Goal: Information Seeking & Learning: Learn about a topic

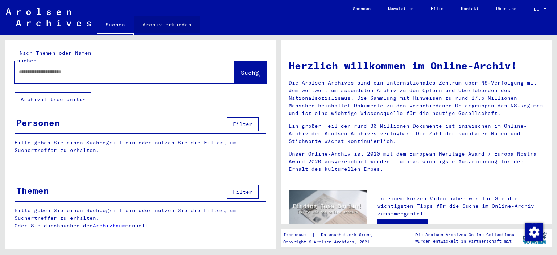
click at [174, 27] on link "Archiv erkunden" at bounding box center [167, 24] width 66 height 17
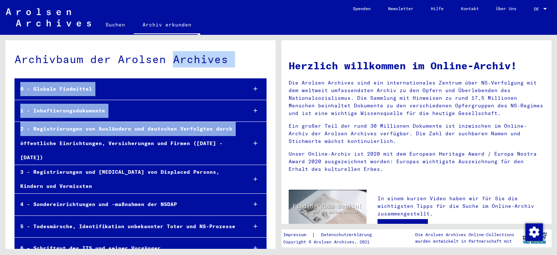
drag, startPoint x: 161, startPoint y: 68, endPoint x: 243, endPoint y: 125, distance: 99.6
click at [243, 125] on div "Archivbaum der Arolsen Archives 0 - Globale Findmittel 1 - Inhaftierungsdokumen…" at bounding box center [140, 176] width 270 height 272
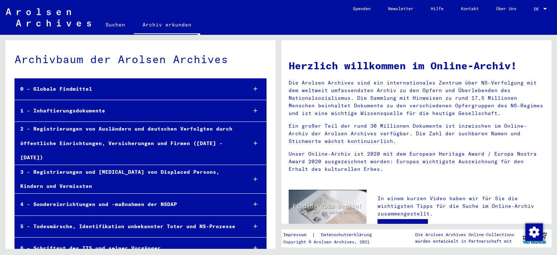
click at [148, 241] on div "6 - Schriftgut des ITS und seiner Vorgänger" at bounding box center [128, 248] width 226 height 14
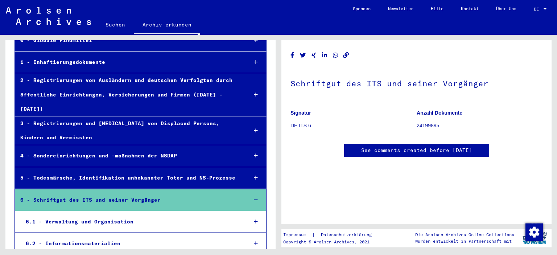
scroll to position [78, 0]
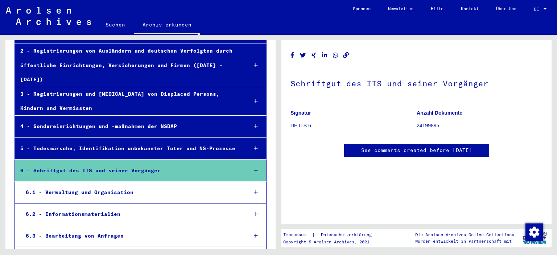
click at [87, 207] on div "6.2 - Informationsmaterialien" at bounding box center [130, 214] width 221 height 14
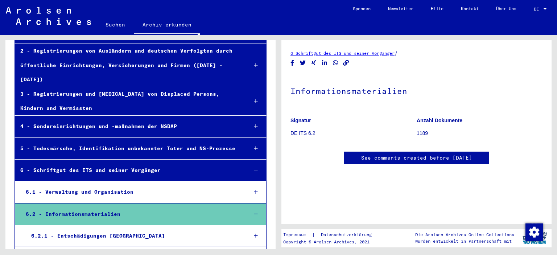
click at [70, 251] on div "6.2.2 - Karten" at bounding box center [134, 258] width 216 height 14
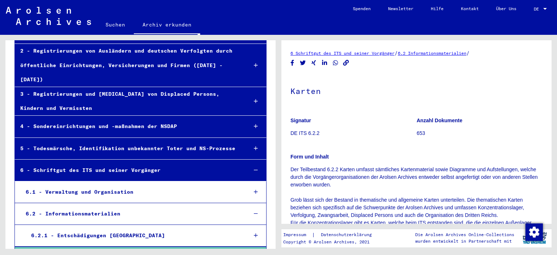
scroll to position [278, 0]
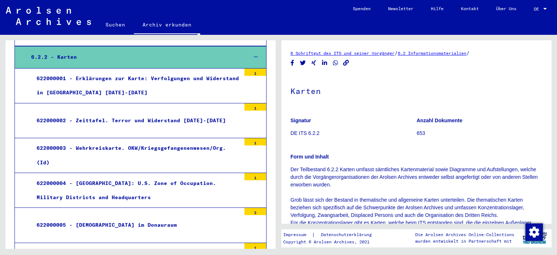
click at [184, 141] on div "622000003 - Wehrkreiskarte. OKW/Kriegsgefangenenwesen/Org. (Id)" at bounding box center [136, 155] width 210 height 28
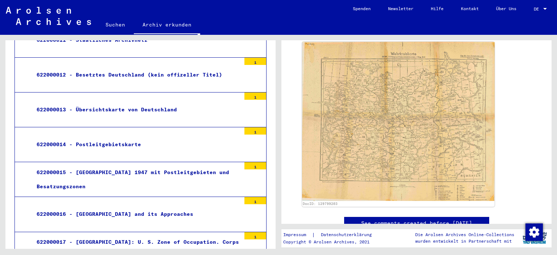
scroll to position [874, 0]
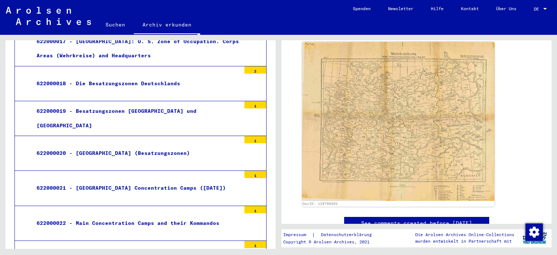
click at [152, 181] on div "622000021 - [GEOGRAPHIC_DATA] Concentration Camps ([DATE])" at bounding box center [136, 188] width 210 height 14
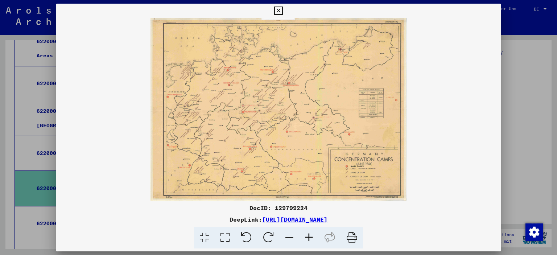
click at [307, 238] on icon at bounding box center [309, 238] width 20 height 22
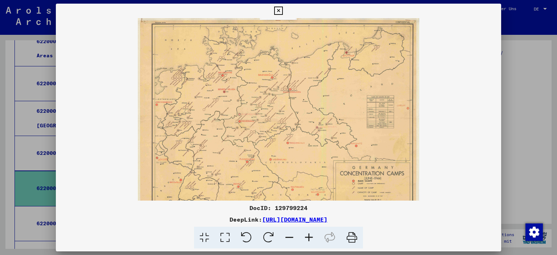
click at [307, 238] on icon at bounding box center [309, 238] width 20 height 22
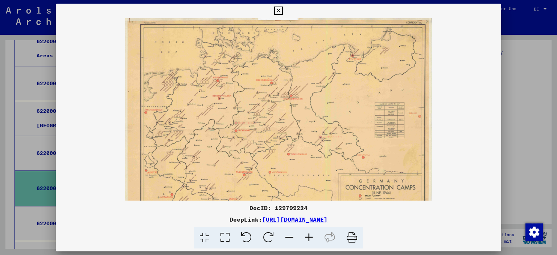
click at [307, 238] on icon at bounding box center [309, 238] width 20 height 22
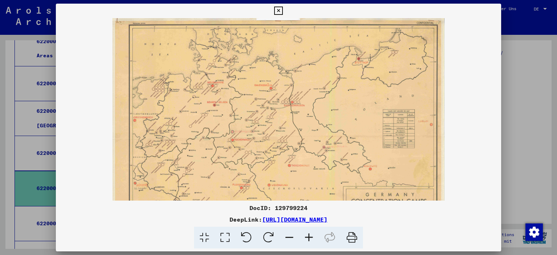
click at [307, 238] on icon at bounding box center [309, 238] width 20 height 22
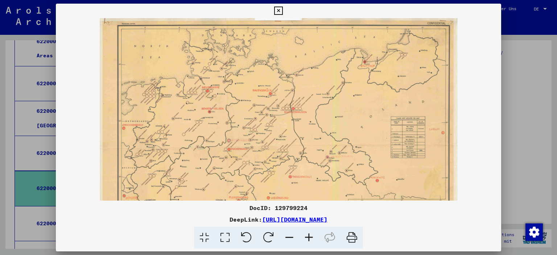
click at [307, 238] on icon at bounding box center [309, 238] width 20 height 22
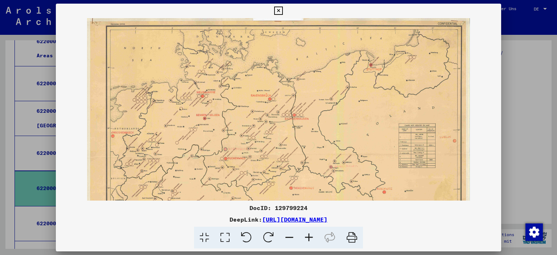
click at [307, 238] on icon at bounding box center [309, 238] width 20 height 22
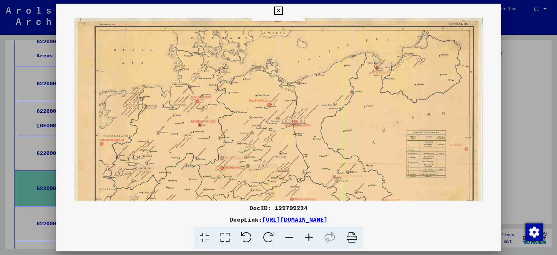
click at [307, 238] on icon at bounding box center [309, 238] width 20 height 22
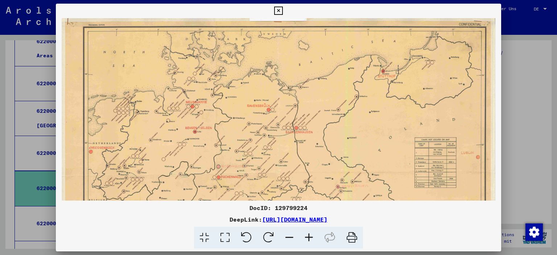
click at [307, 238] on icon at bounding box center [309, 238] width 20 height 22
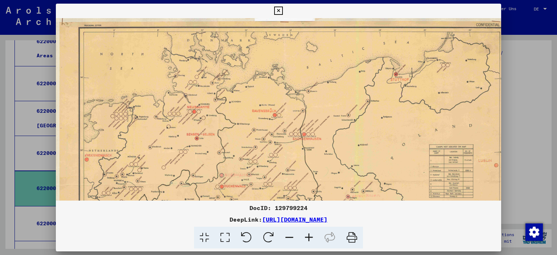
click at [307, 238] on icon at bounding box center [309, 238] width 20 height 22
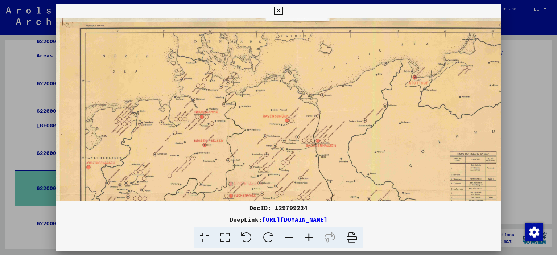
click at [307, 238] on icon at bounding box center [309, 238] width 20 height 22
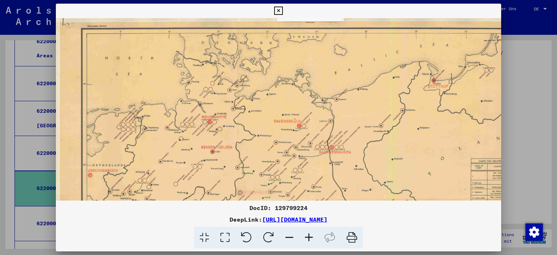
click at [307, 238] on icon at bounding box center [309, 238] width 20 height 22
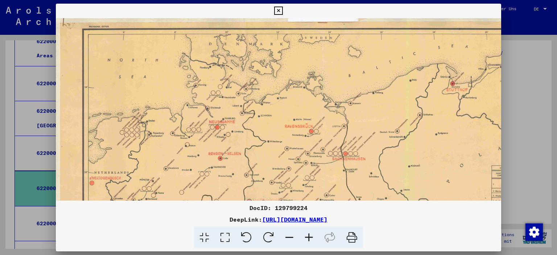
click at [307, 238] on icon at bounding box center [309, 238] width 20 height 22
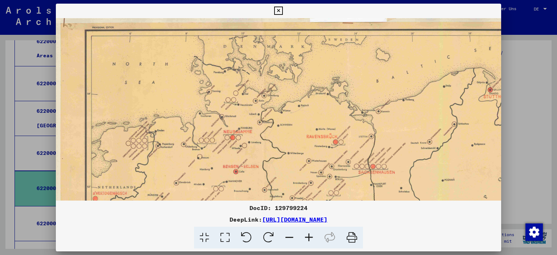
click at [307, 238] on icon at bounding box center [309, 238] width 20 height 22
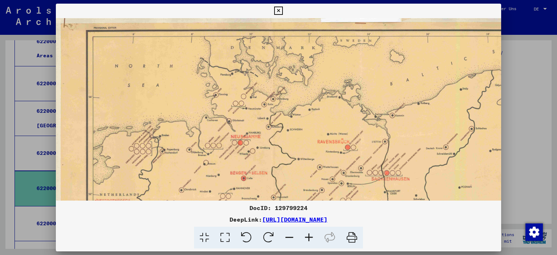
click at [307, 238] on icon at bounding box center [309, 238] width 20 height 22
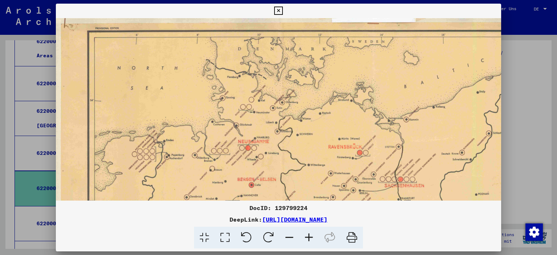
click at [307, 238] on icon at bounding box center [309, 238] width 20 height 22
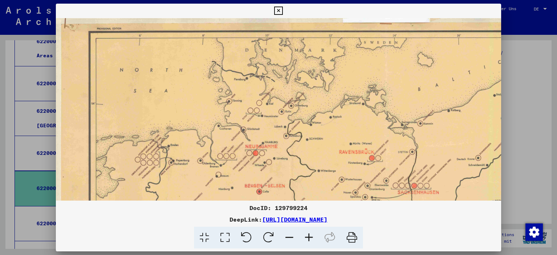
click at [307, 238] on icon at bounding box center [309, 238] width 20 height 22
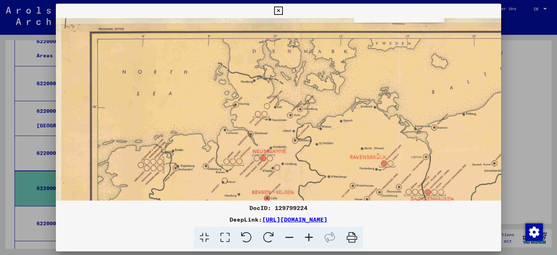
click at [307, 238] on icon at bounding box center [309, 238] width 20 height 22
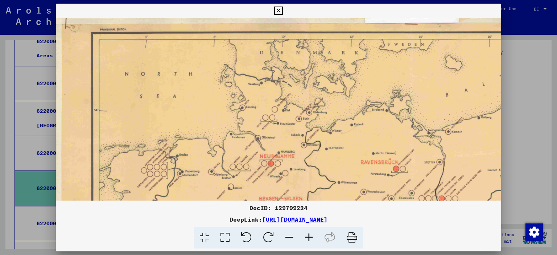
click at [307, 238] on icon at bounding box center [309, 238] width 20 height 22
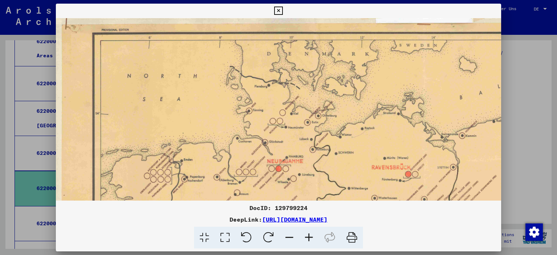
click at [307, 238] on icon at bounding box center [309, 238] width 20 height 22
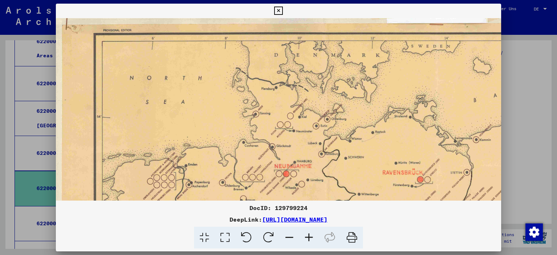
click at [307, 238] on icon at bounding box center [309, 238] width 20 height 22
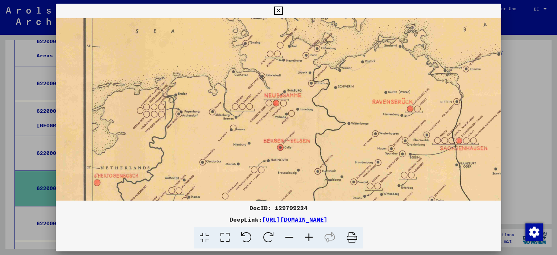
drag, startPoint x: 352, startPoint y: 151, endPoint x: 342, endPoint y: 81, distance: 71.4
click at [342, 81] on img at bounding box center [428, 219] width 764 height 545
click at [307, 235] on icon at bounding box center [309, 238] width 20 height 22
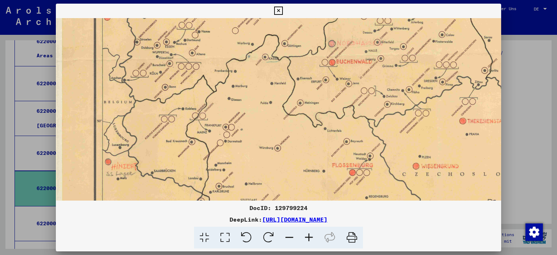
scroll to position [252, 6]
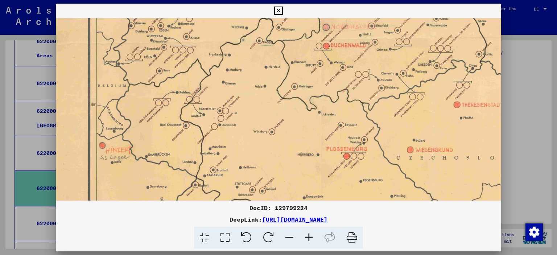
drag, startPoint x: 327, startPoint y: 140, endPoint x: 363, endPoint y: -41, distance: 184.5
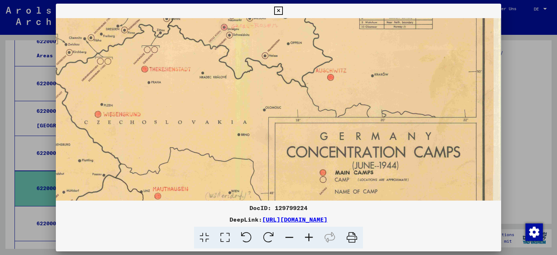
scroll to position [277, 318]
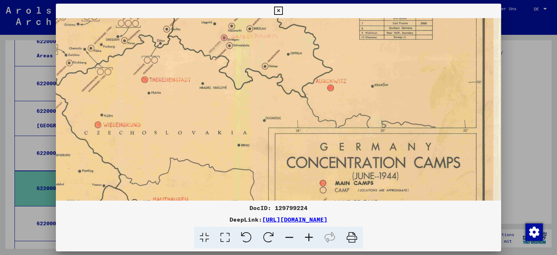
drag, startPoint x: 355, startPoint y: 170, endPoint x: 65, endPoint y: 144, distance: 291.2
click at [65, 144] on img at bounding box center [120, 13] width 764 height 545
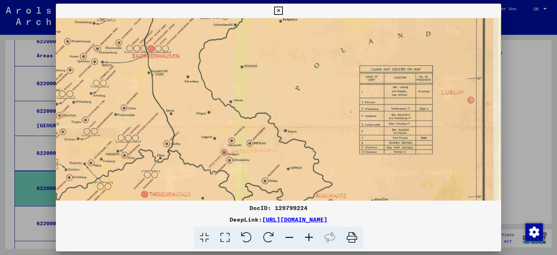
drag, startPoint x: 367, startPoint y: 77, endPoint x: 362, endPoint y: 140, distance: 63.3
click at [354, 147] on img at bounding box center [120, 127] width 764 height 545
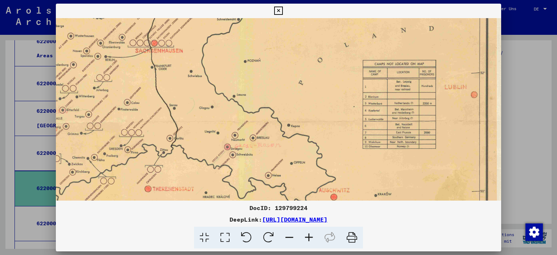
click at [282, 13] on icon at bounding box center [278, 11] width 8 height 9
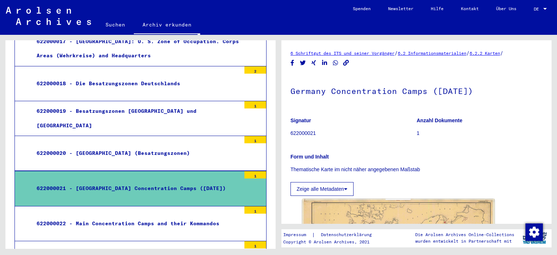
click at [185, 216] on div "622000022 - Main Concentration Camps and their Kommandos" at bounding box center [136, 223] width 210 height 14
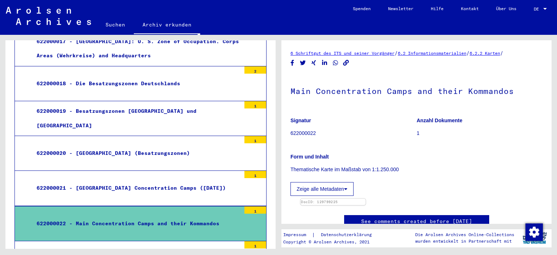
click at [366, 199] on img at bounding box center [333, 199] width 65 height 0
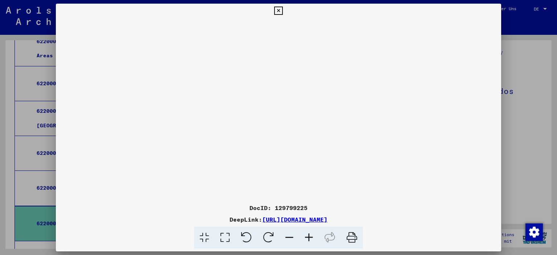
click at [311, 240] on icon at bounding box center [309, 238] width 20 height 22
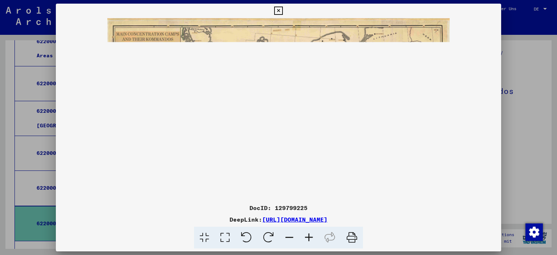
click at [311, 240] on icon at bounding box center [309, 238] width 20 height 22
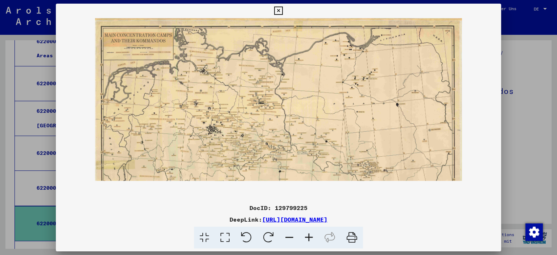
click at [311, 240] on icon at bounding box center [309, 238] width 20 height 22
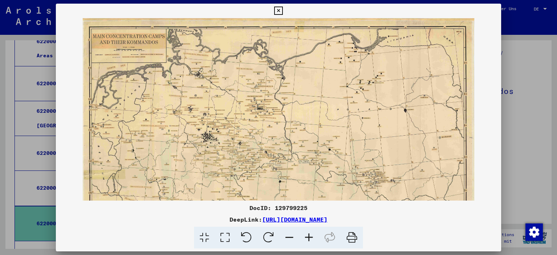
click at [311, 240] on icon at bounding box center [309, 238] width 20 height 22
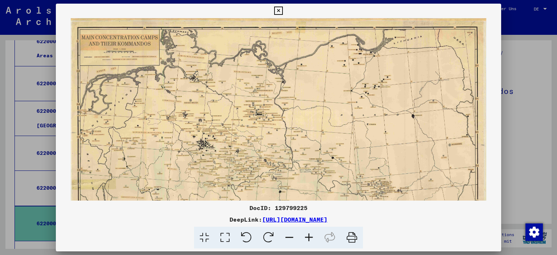
click at [311, 240] on icon at bounding box center [309, 238] width 20 height 22
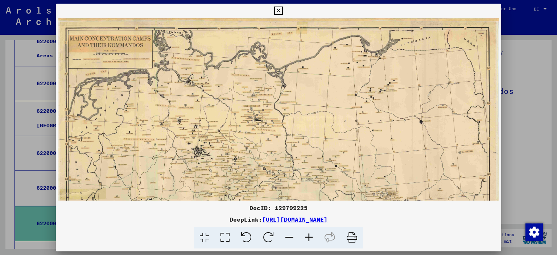
click at [311, 240] on icon at bounding box center [309, 238] width 20 height 22
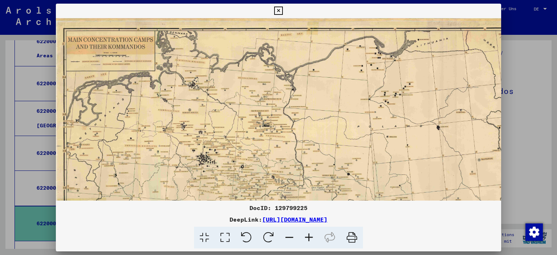
click at [311, 240] on icon at bounding box center [309, 238] width 20 height 22
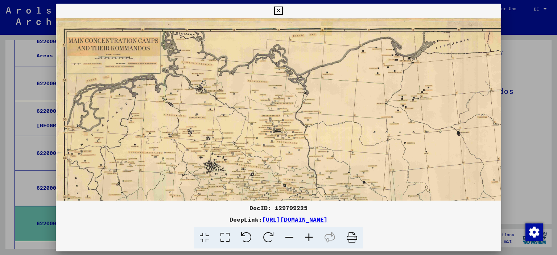
click at [311, 240] on icon at bounding box center [309, 238] width 20 height 22
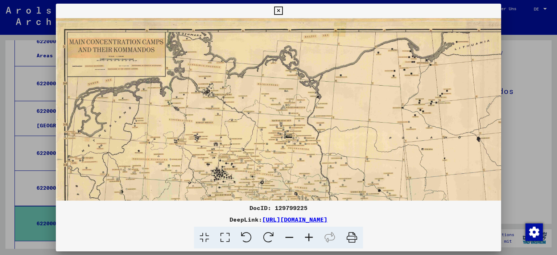
click at [311, 240] on icon at bounding box center [309, 238] width 20 height 22
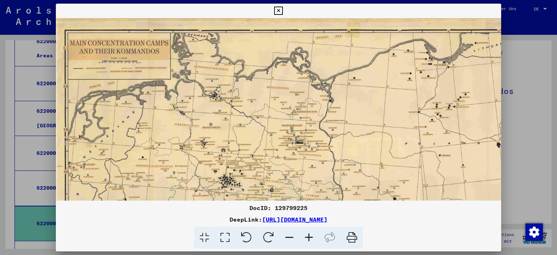
click at [311, 240] on icon at bounding box center [309, 238] width 20 height 22
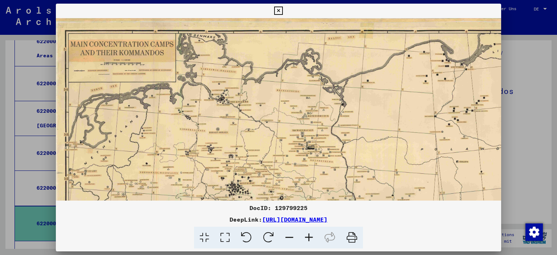
click at [311, 240] on icon at bounding box center [309, 238] width 20 height 22
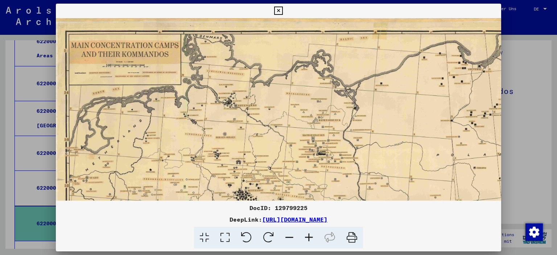
click at [311, 240] on icon at bounding box center [309, 238] width 20 height 22
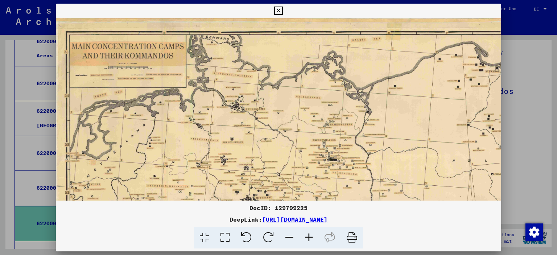
click at [311, 240] on icon at bounding box center [309, 238] width 20 height 22
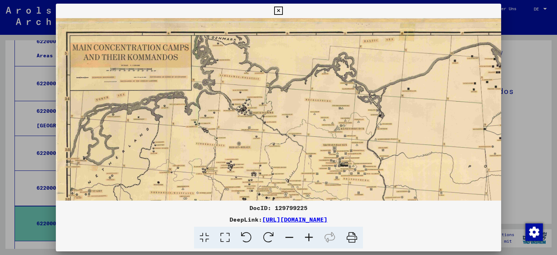
click at [311, 240] on icon at bounding box center [309, 238] width 20 height 22
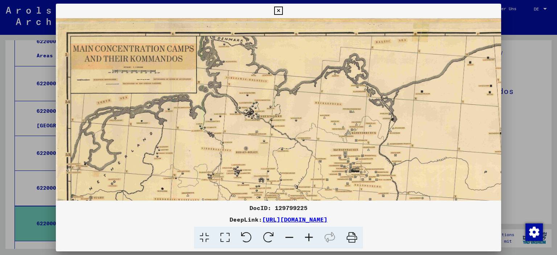
click at [311, 240] on icon at bounding box center [309, 238] width 20 height 22
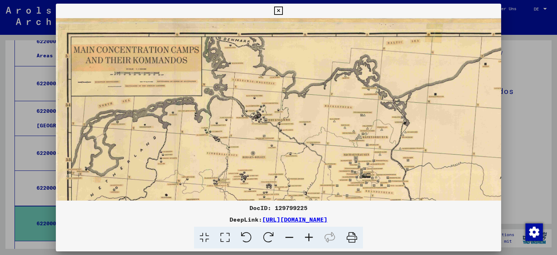
click at [311, 240] on icon at bounding box center [309, 238] width 20 height 22
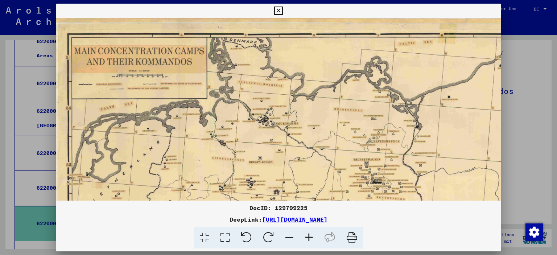
click at [311, 240] on icon at bounding box center [309, 238] width 20 height 22
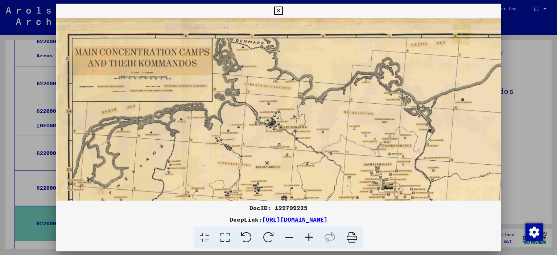
click at [311, 240] on icon at bounding box center [309, 238] width 20 height 22
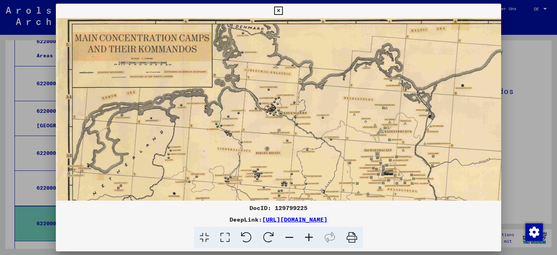
scroll to position [150, 0]
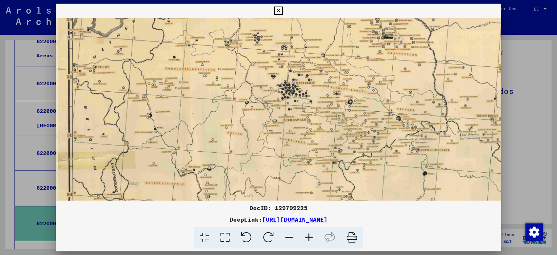
drag, startPoint x: 292, startPoint y: 109, endPoint x: 374, endPoint y: -41, distance: 170.4
click at [282, 7] on icon at bounding box center [278, 11] width 8 height 9
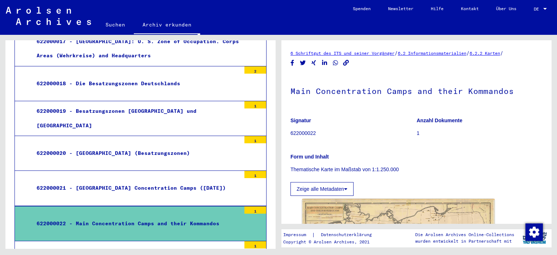
click at [158, 251] on div "622000023 - Concentration Camps and Kommandos" at bounding box center [136, 258] width 210 height 14
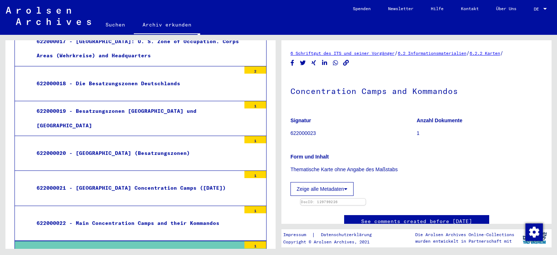
click at [366, 199] on img at bounding box center [333, 199] width 65 height 0
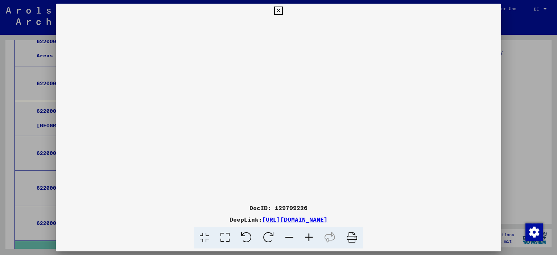
click at [309, 239] on icon at bounding box center [309, 238] width 20 height 22
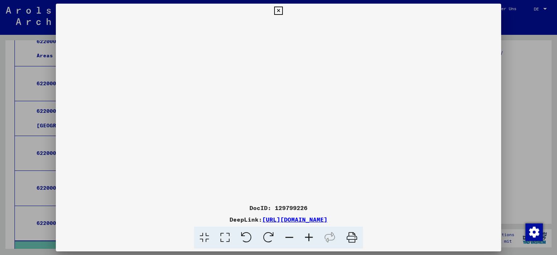
click at [309, 239] on icon at bounding box center [309, 238] width 20 height 22
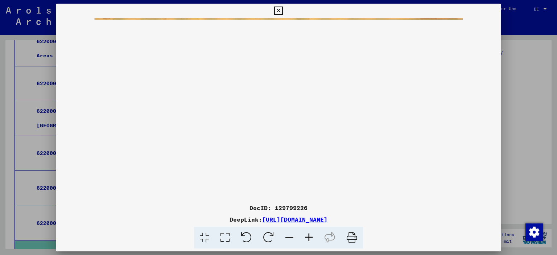
click at [282, 13] on icon at bounding box center [278, 11] width 8 height 9
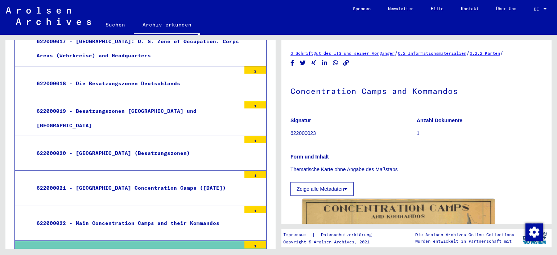
click at [217, 70] on mat-tree-node "622000018 - Die Besatzungszonen Deutschlands 2" at bounding box center [141, 83] width 252 height 35
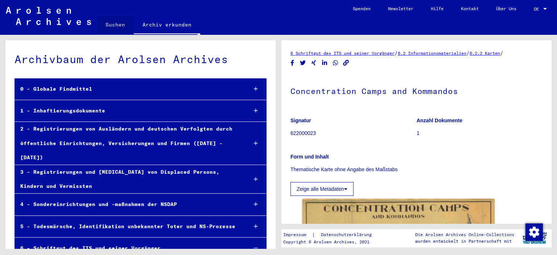
click at [121, 24] on link "Suchen" at bounding box center [115, 24] width 37 height 17
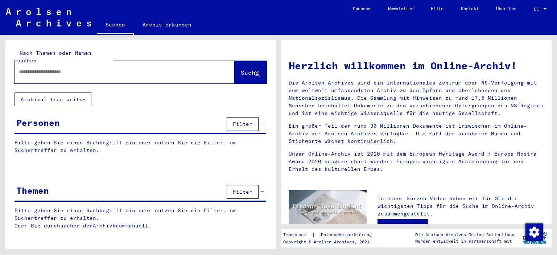
click at [100, 68] on input "text" at bounding box center [116, 72] width 194 height 8
type input "********"
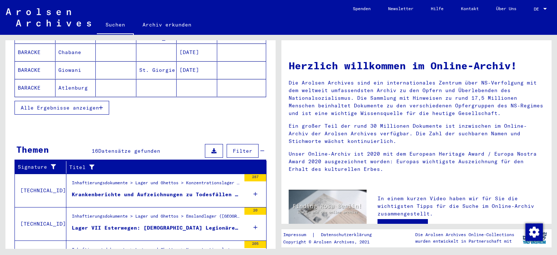
scroll to position [168, 0]
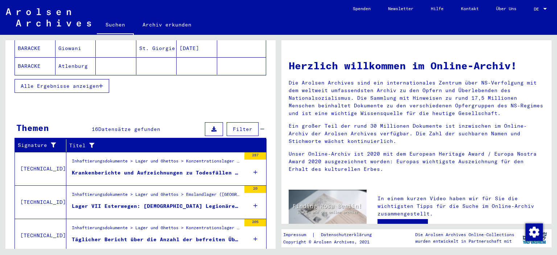
click at [257, 164] on icon at bounding box center [255, 172] width 4 height 25
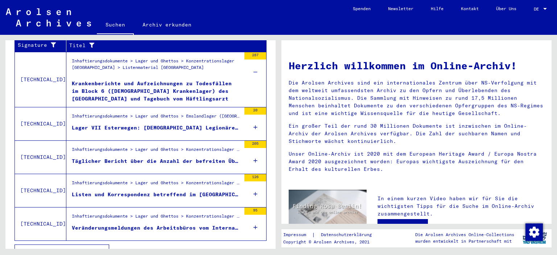
scroll to position [271, 0]
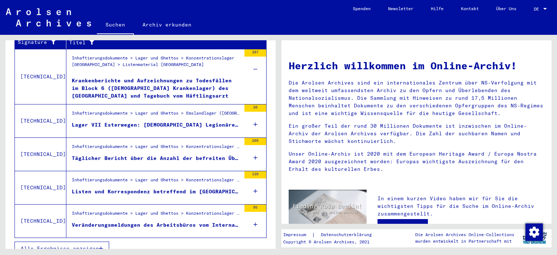
click at [256, 113] on icon at bounding box center [255, 124] width 4 height 25
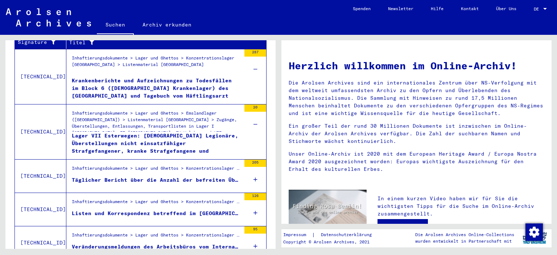
click at [204, 210] on div "Listen und Korrespondenz betreffend im [GEOGRAPHIC_DATA] lebender Personen unte…" at bounding box center [156, 214] width 169 height 8
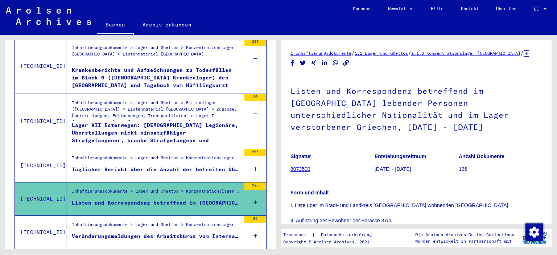
scroll to position [141, 0]
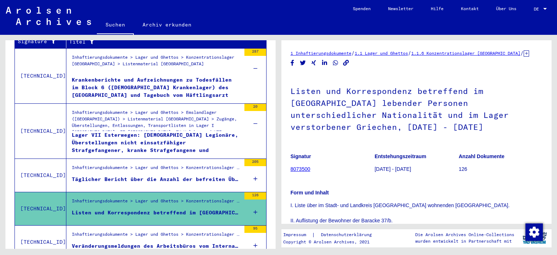
click at [253, 203] on div "126" at bounding box center [255, 208] width 22 height 33
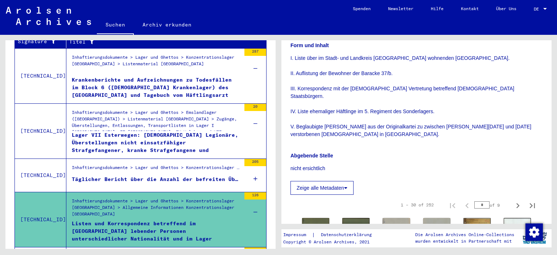
scroll to position [268, 0]
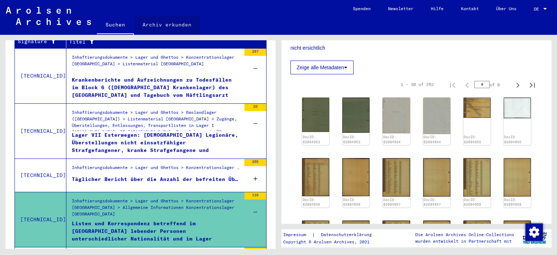
click at [167, 25] on link "Archiv erkunden" at bounding box center [167, 24] width 66 height 17
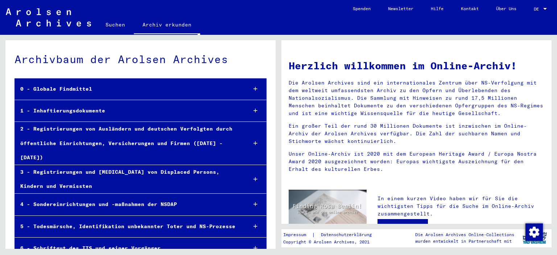
click at [74, 87] on div "0 - Globale Findmittel" at bounding box center [128, 89] width 226 height 14
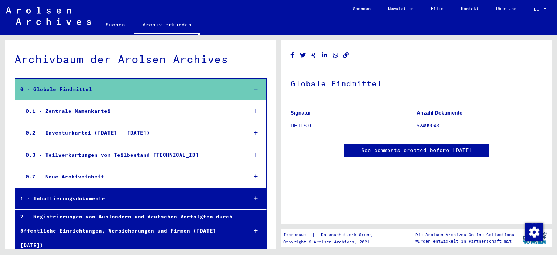
click at [48, 87] on div "0 - Globale Findmittel" at bounding box center [128, 89] width 227 height 14
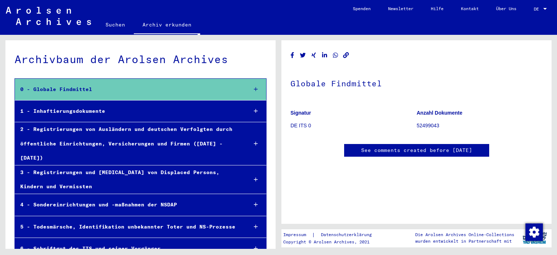
click at [50, 113] on div "1 - Inhaftierungsdokumente" at bounding box center [128, 111] width 227 height 14
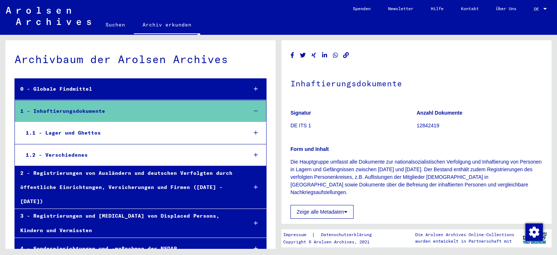
click at [66, 139] on div "1.1 - Lager und Ghettos" at bounding box center [130, 133] width 221 height 14
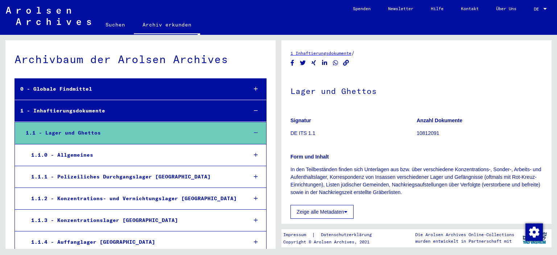
click at [173, 198] on div "1.1.2 - Konzentrations- und Vernichtungslager [GEOGRAPHIC_DATA]" at bounding box center [134, 198] width 216 height 14
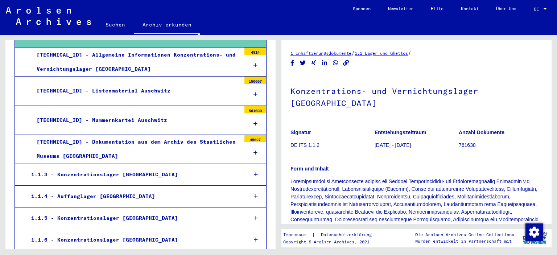
scroll to position [142, 0]
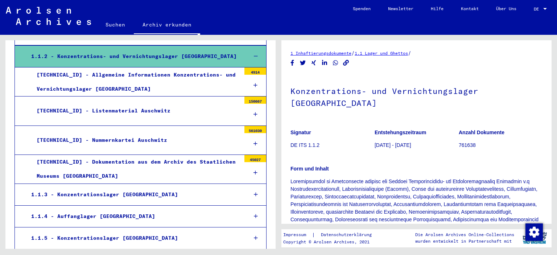
click at [121, 83] on div "[TECHNICAL_ID] - Allgemeine Informationen Konzentrations- und Vernichtungslager…" at bounding box center [136, 82] width 210 height 28
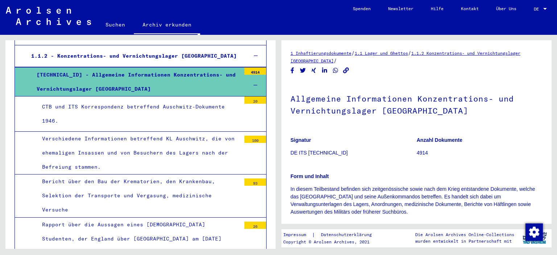
click at [183, 182] on div "Bericht über den Bau der Krematorien, den Krankenbau, Selektion der Transporte …" at bounding box center [139, 195] width 204 height 43
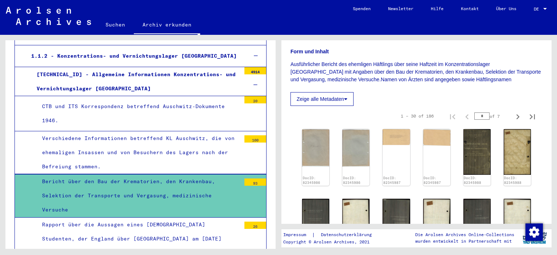
scroll to position [135, 0]
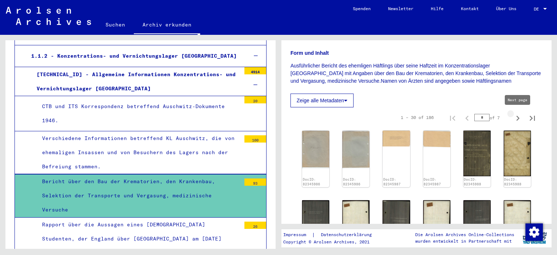
click at [516, 119] on icon "Next page" at bounding box center [518, 118] width 10 height 10
type input "*"
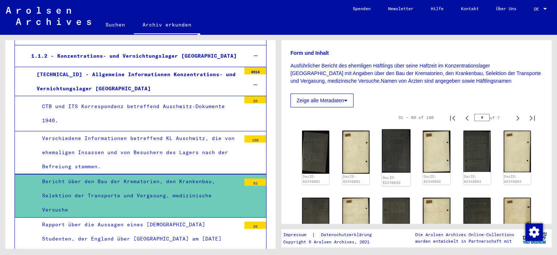
click at [389, 150] on img at bounding box center [396, 151] width 29 height 44
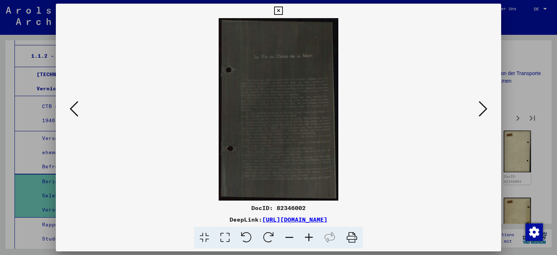
click at [309, 240] on icon at bounding box center [309, 238] width 20 height 22
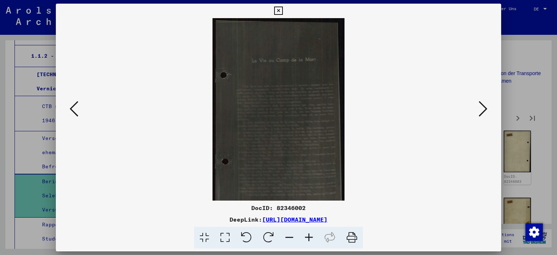
click at [309, 240] on icon at bounding box center [309, 238] width 20 height 22
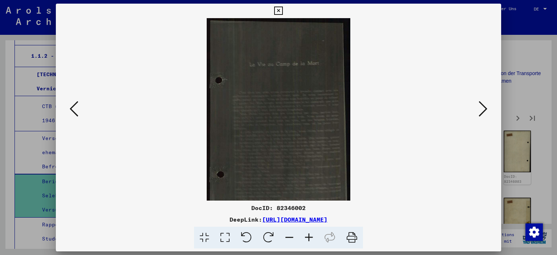
click at [309, 240] on icon at bounding box center [309, 238] width 20 height 22
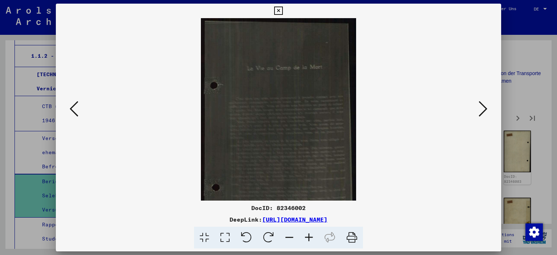
click at [309, 240] on icon at bounding box center [309, 238] width 20 height 22
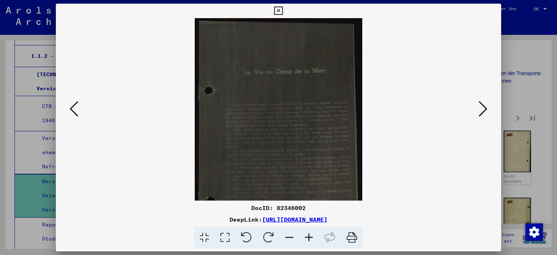
click at [309, 240] on icon at bounding box center [309, 238] width 20 height 22
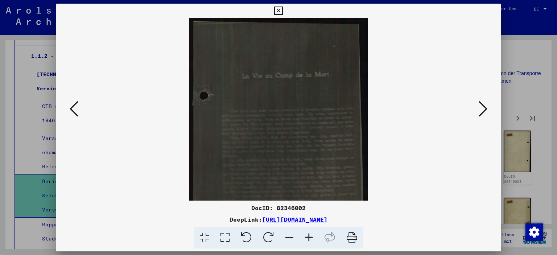
click at [309, 240] on icon at bounding box center [309, 238] width 20 height 22
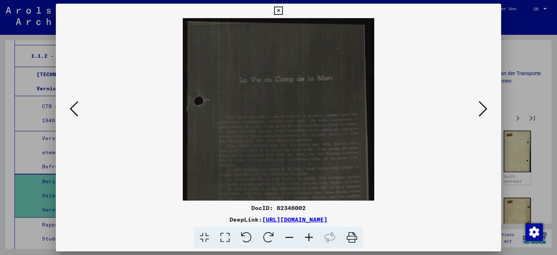
click at [442, 44] on viewer-one-image at bounding box center [279, 109] width 396 height 182
click at [282, 10] on icon at bounding box center [278, 11] width 8 height 9
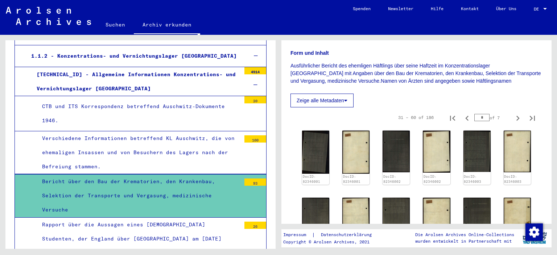
click at [219, 186] on div "Bericht über den Bau der Krematorien, den Krankenbau, Selektion der Transporte …" at bounding box center [139, 195] width 204 height 43
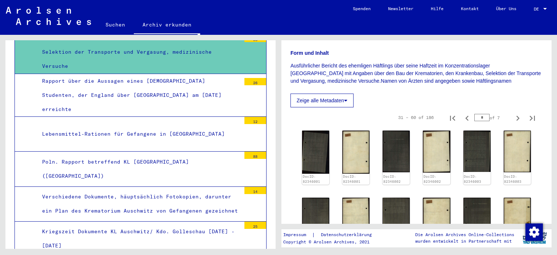
scroll to position [283, 0]
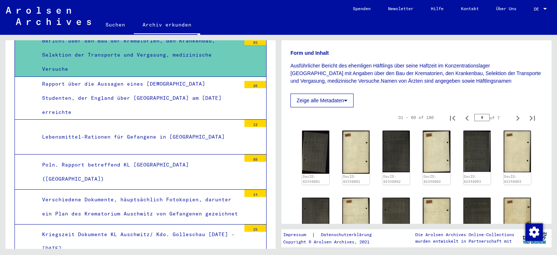
click at [206, 227] on div "Kriegszeit Dokumente KL Auschwitz/ Kdo. Golleschau [DATE] - [DATE]" at bounding box center [139, 241] width 204 height 28
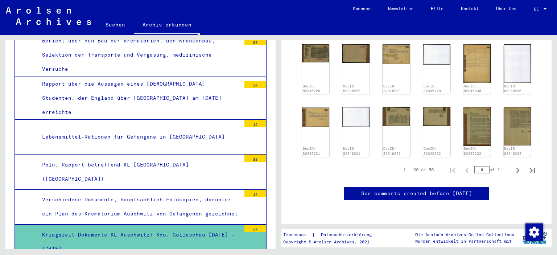
scroll to position [422, 0]
click at [257, 232] on div at bounding box center [255, 245] width 22 height 27
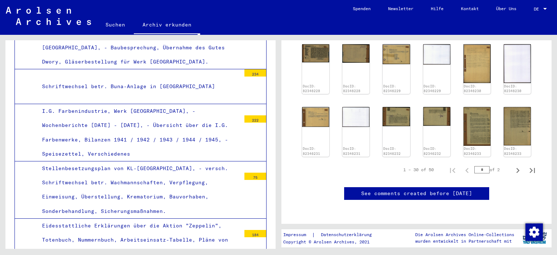
scroll to position [1263, 0]
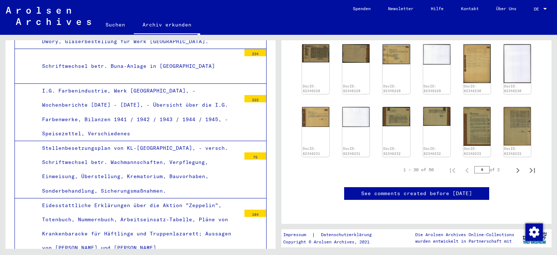
click at [228, 198] on div "Eidesstattliche Erklärungen über die Aktion "Zeppelin", Totenbuch, Nummernbuch,…" at bounding box center [139, 226] width 204 height 57
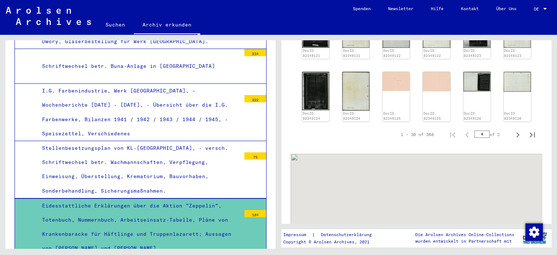
scroll to position [532, 0]
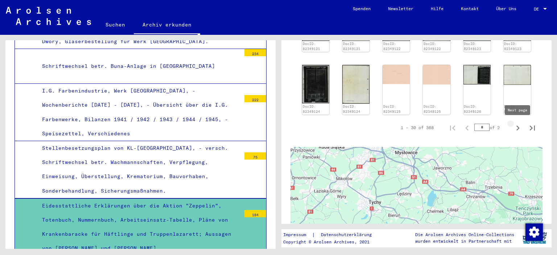
click at [518, 127] on icon "Next page" at bounding box center [517, 127] width 3 height 5
type input "*"
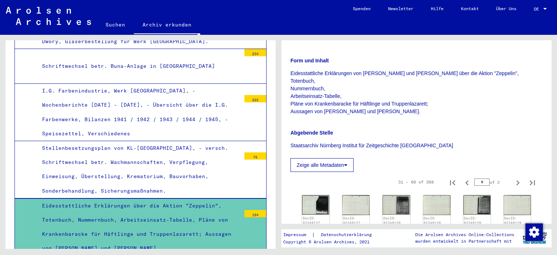
scroll to position [177, 0]
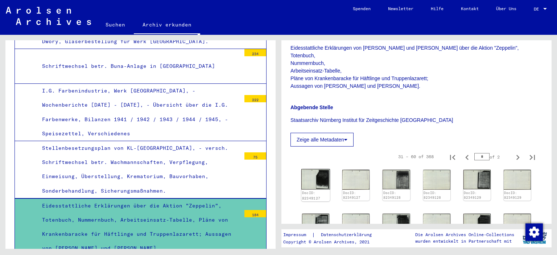
click at [317, 180] on img at bounding box center [315, 179] width 29 height 21
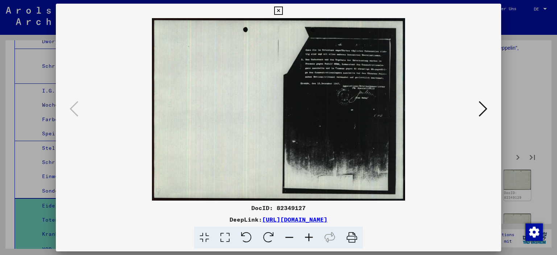
click at [487, 114] on icon at bounding box center [483, 108] width 9 height 17
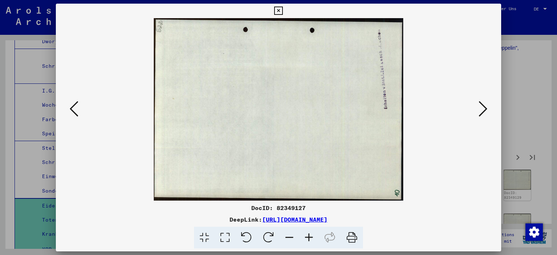
click at [487, 111] on icon at bounding box center [483, 108] width 9 height 17
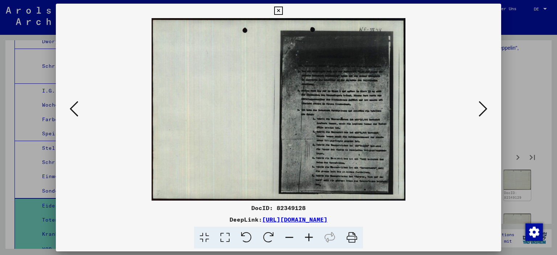
click at [487, 111] on icon at bounding box center [483, 108] width 9 height 17
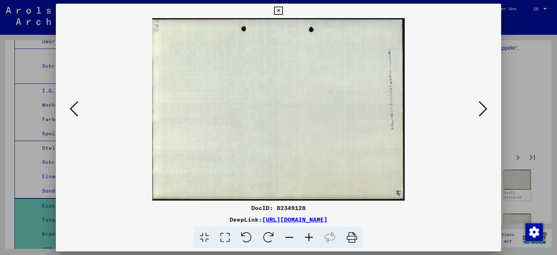
click at [487, 111] on icon at bounding box center [483, 108] width 9 height 17
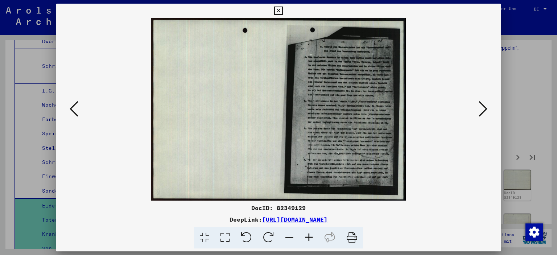
click at [487, 111] on icon at bounding box center [483, 108] width 9 height 17
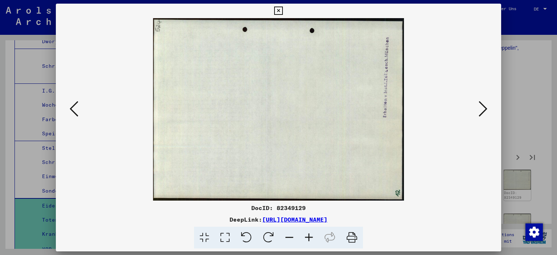
click at [487, 111] on icon at bounding box center [483, 108] width 9 height 17
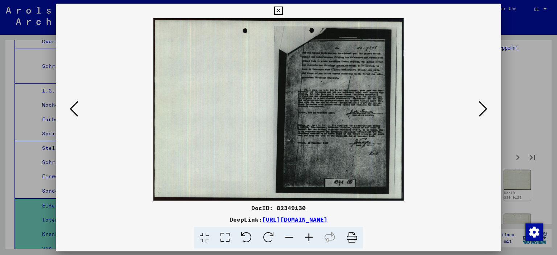
click at [487, 111] on icon at bounding box center [483, 108] width 9 height 17
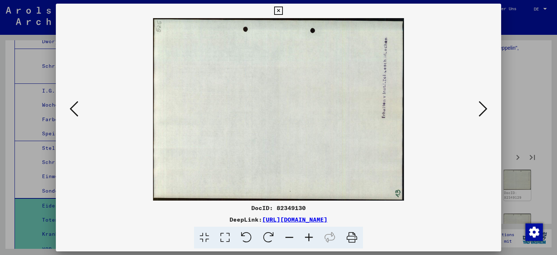
click at [487, 111] on icon at bounding box center [483, 108] width 9 height 17
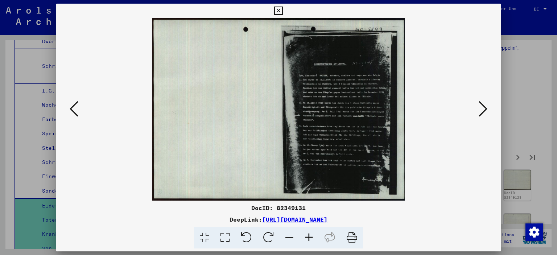
click at [487, 111] on icon at bounding box center [483, 108] width 9 height 17
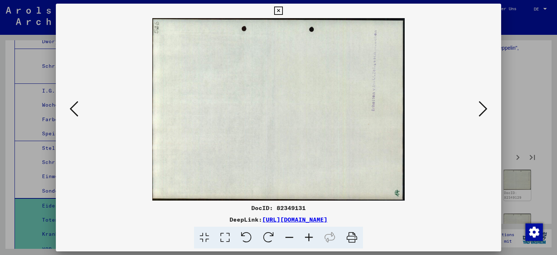
click at [487, 111] on icon at bounding box center [483, 108] width 9 height 17
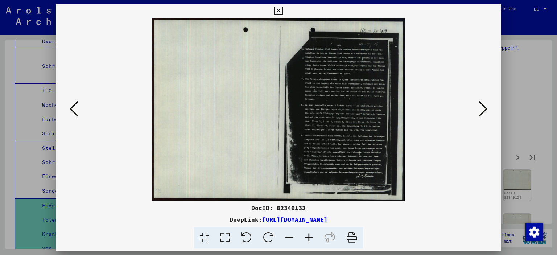
click at [487, 111] on icon at bounding box center [483, 108] width 9 height 17
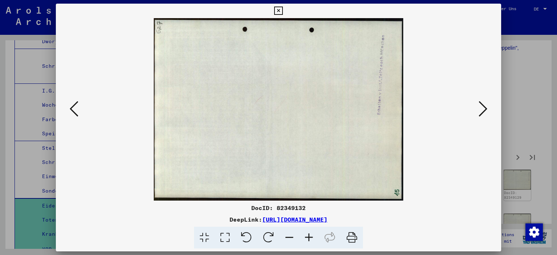
click at [490, 106] on div at bounding box center [279, 109] width 446 height 182
click at [477, 110] on img at bounding box center [279, 109] width 396 height 182
click at [484, 112] on icon at bounding box center [483, 108] width 9 height 17
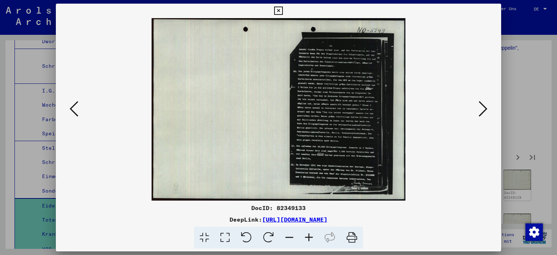
click at [484, 112] on icon at bounding box center [483, 108] width 9 height 17
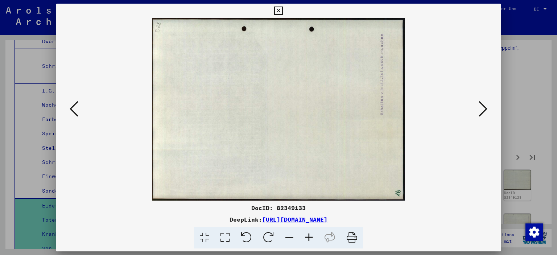
click at [484, 112] on icon at bounding box center [483, 108] width 9 height 17
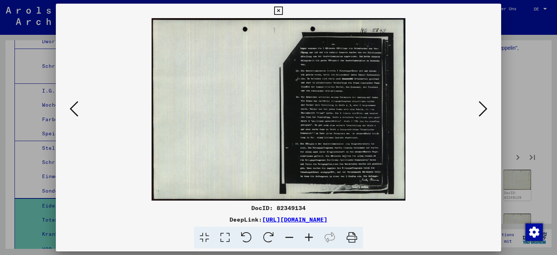
click at [484, 112] on icon at bounding box center [483, 108] width 9 height 17
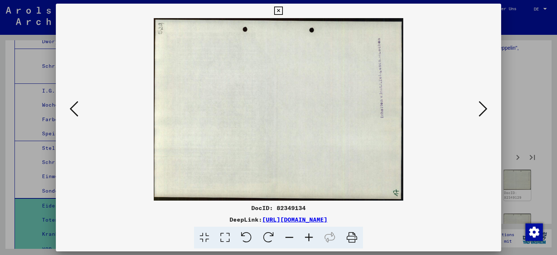
click at [484, 112] on icon at bounding box center [483, 108] width 9 height 17
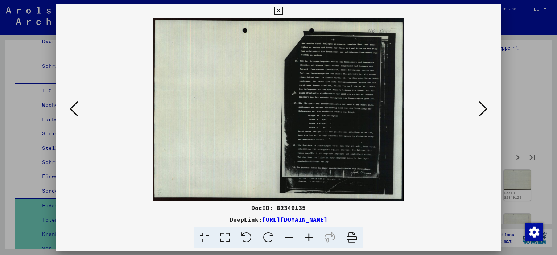
click at [484, 112] on icon at bounding box center [483, 108] width 9 height 17
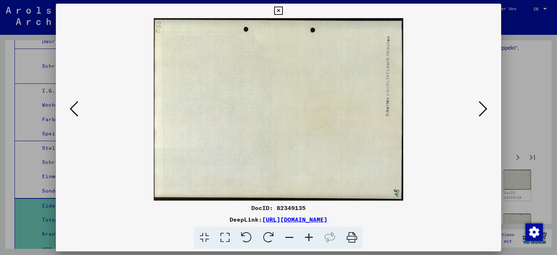
click at [484, 112] on icon at bounding box center [483, 108] width 9 height 17
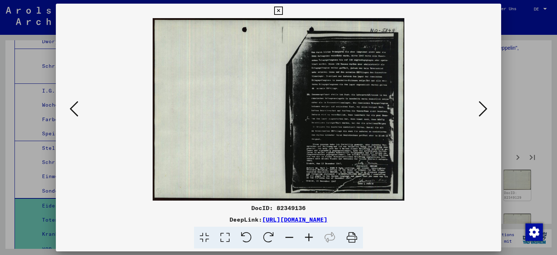
click at [484, 112] on icon at bounding box center [483, 108] width 9 height 17
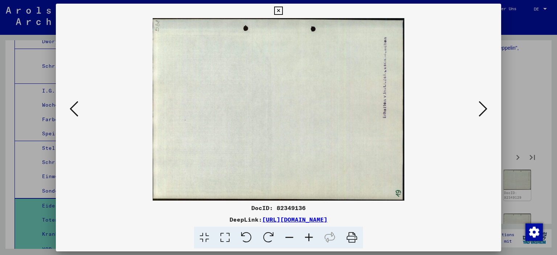
click at [484, 112] on icon at bounding box center [483, 108] width 9 height 17
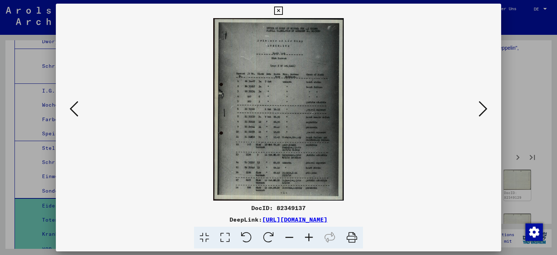
click at [484, 112] on icon at bounding box center [483, 108] width 9 height 17
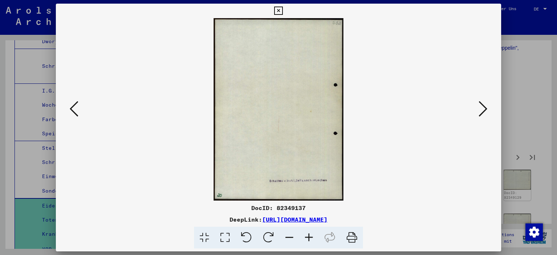
click at [484, 112] on icon at bounding box center [483, 108] width 9 height 17
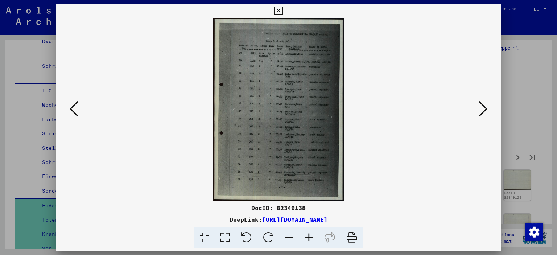
click at [484, 112] on icon at bounding box center [483, 108] width 9 height 17
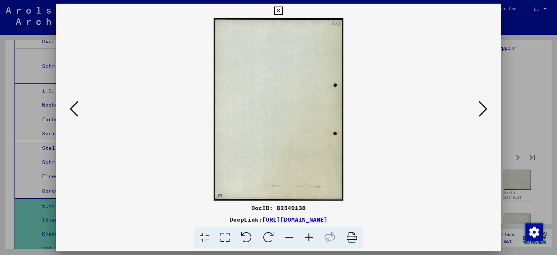
click at [484, 112] on icon at bounding box center [483, 108] width 9 height 17
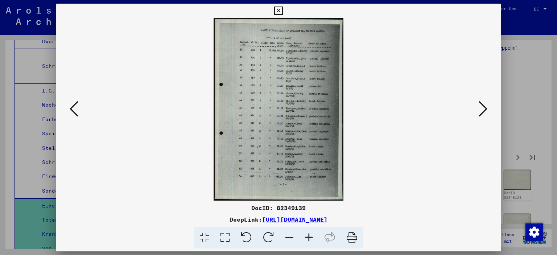
click at [484, 112] on icon at bounding box center [483, 108] width 9 height 17
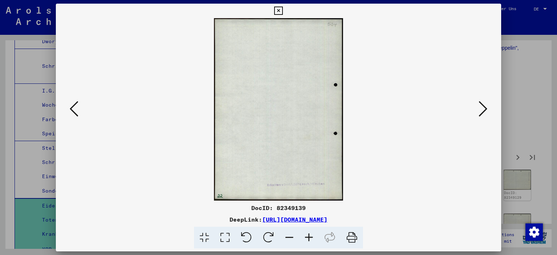
click at [484, 112] on icon at bounding box center [483, 108] width 9 height 17
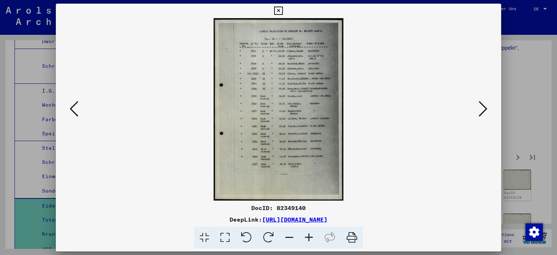
click at [484, 112] on icon at bounding box center [483, 108] width 9 height 17
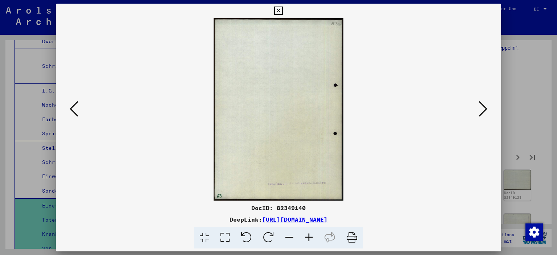
click at [484, 112] on icon at bounding box center [483, 108] width 9 height 17
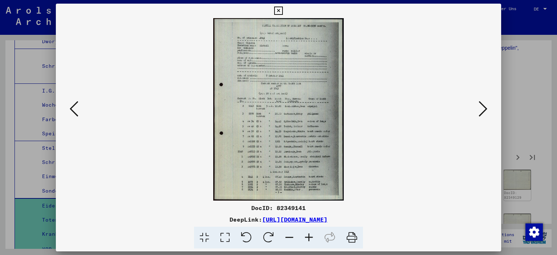
click at [484, 112] on icon at bounding box center [483, 108] width 9 height 17
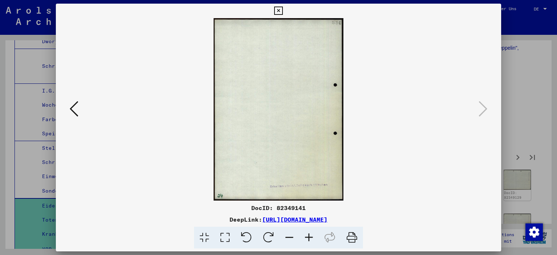
click at [282, 8] on icon at bounding box center [278, 11] width 8 height 9
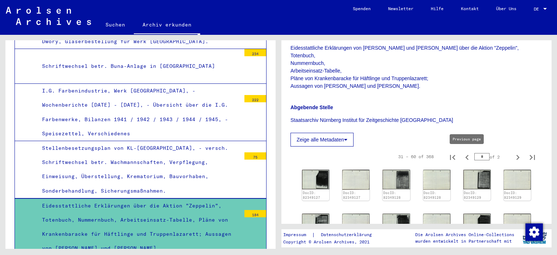
click at [466, 158] on icon "Previous page" at bounding box center [467, 157] width 10 height 10
type input "*"
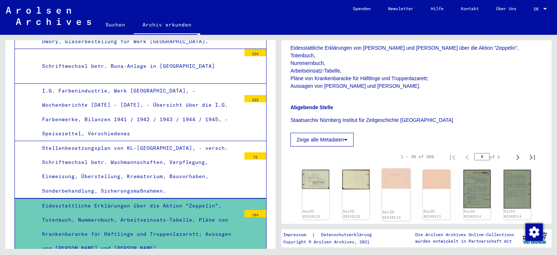
click at [390, 185] on img at bounding box center [396, 179] width 29 height 20
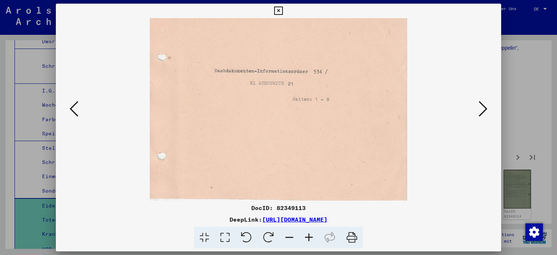
click at [481, 102] on icon at bounding box center [483, 108] width 9 height 17
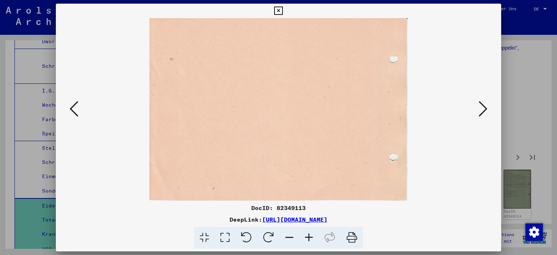
click at [481, 102] on icon at bounding box center [483, 108] width 9 height 17
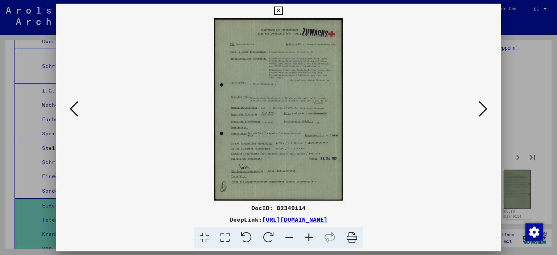
click at [481, 102] on icon at bounding box center [483, 108] width 9 height 17
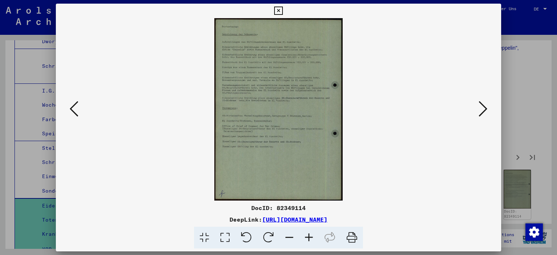
click at [481, 102] on icon at bounding box center [483, 108] width 9 height 17
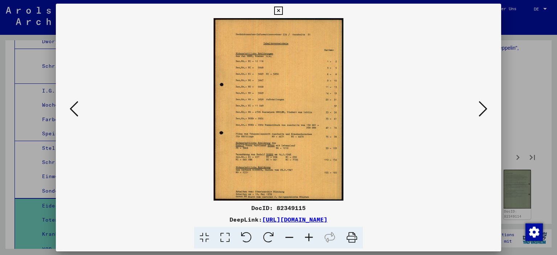
click at [481, 102] on icon at bounding box center [483, 108] width 9 height 17
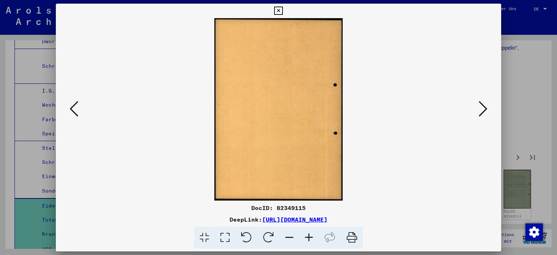
click at [481, 102] on icon at bounding box center [483, 108] width 9 height 17
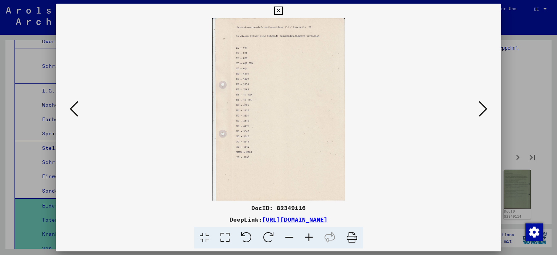
click at [481, 102] on icon at bounding box center [483, 108] width 9 height 17
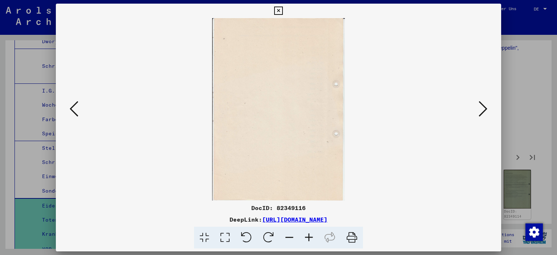
click at [481, 102] on icon at bounding box center [483, 108] width 9 height 17
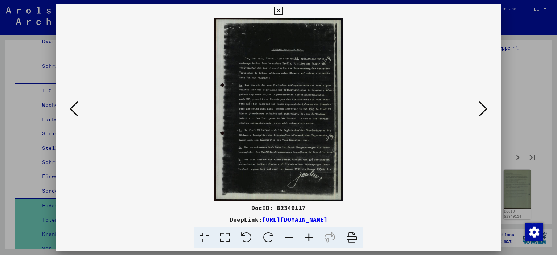
click at [481, 102] on icon at bounding box center [483, 108] width 9 height 17
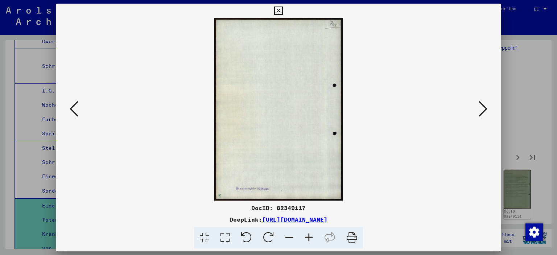
click at [481, 102] on icon at bounding box center [483, 108] width 9 height 17
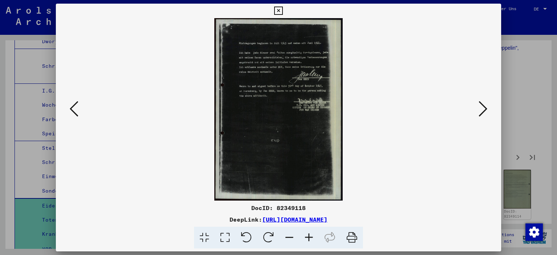
click at [481, 102] on icon at bounding box center [483, 108] width 9 height 17
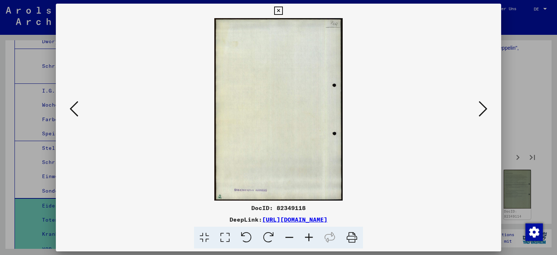
click at [481, 102] on icon at bounding box center [483, 108] width 9 height 17
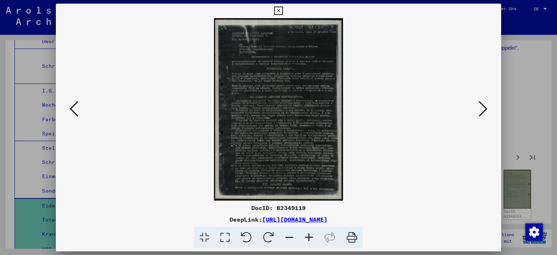
click at [481, 102] on icon at bounding box center [483, 108] width 9 height 17
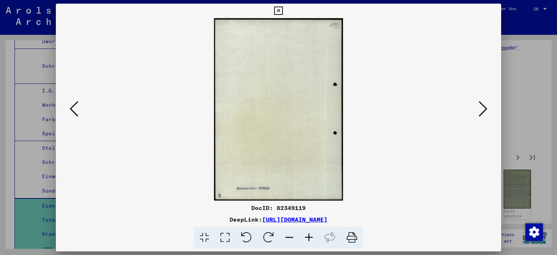
click at [481, 102] on icon at bounding box center [483, 108] width 9 height 17
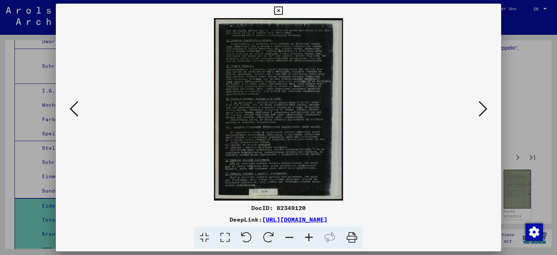
click at [481, 102] on icon at bounding box center [483, 108] width 9 height 17
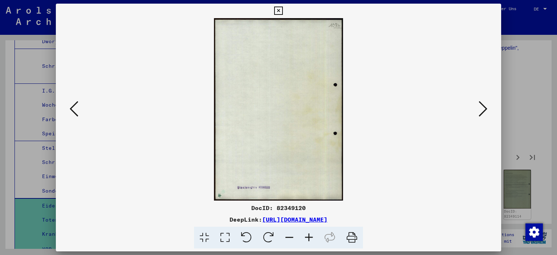
click at [481, 102] on icon at bounding box center [483, 108] width 9 height 17
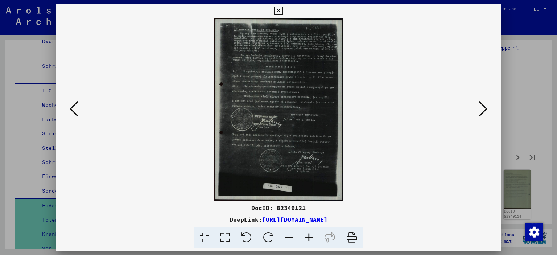
click at [481, 102] on icon at bounding box center [483, 108] width 9 height 17
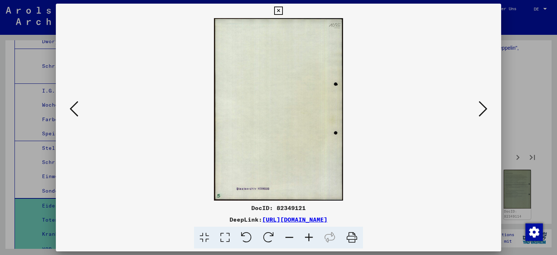
click at [481, 102] on icon at bounding box center [483, 108] width 9 height 17
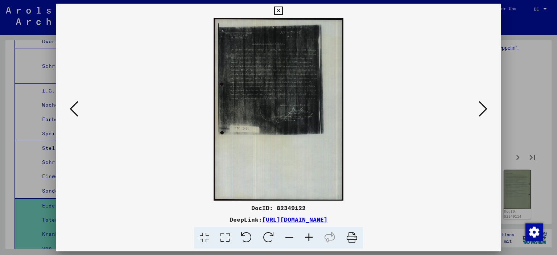
click at [481, 102] on icon at bounding box center [483, 108] width 9 height 17
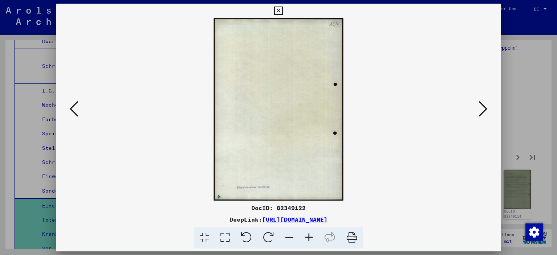
click at [481, 102] on icon at bounding box center [483, 108] width 9 height 17
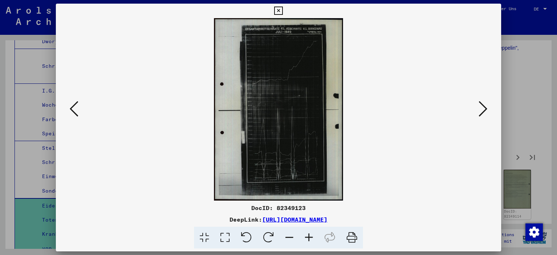
click at [481, 102] on icon at bounding box center [483, 108] width 9 height 17
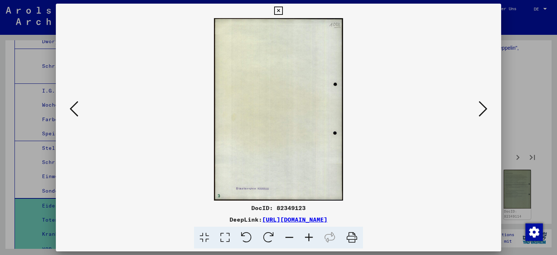
click at [481, 102] on icon at bounding box center [483, 108] width 9 height 17
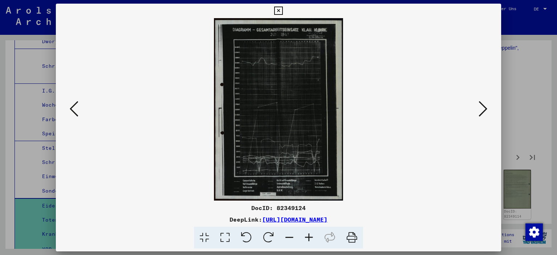
click at [481, 102] on icon at bounding box center [483, 108] width 9 height 17
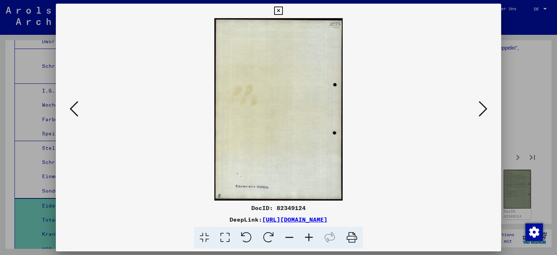
click at [481, 102] on icon at bounding box center [483, 108] width 9 height 17
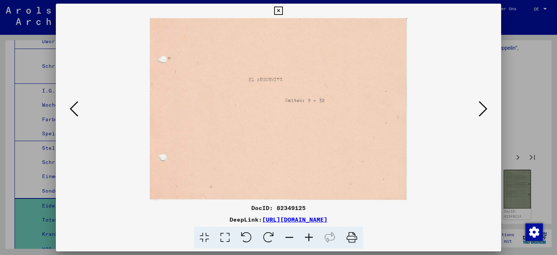
click at [481, 102] on icon at bounding box center [483, 108] width 9 height 17
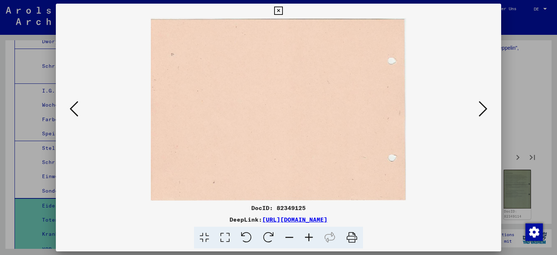
click at [482, 105] on icon at bounding box center [483, 108] width 9 height 17
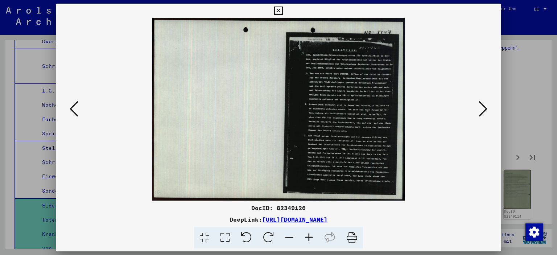
click at [482, 105] on icon at bounding box center [483, 108] width 9 height 17
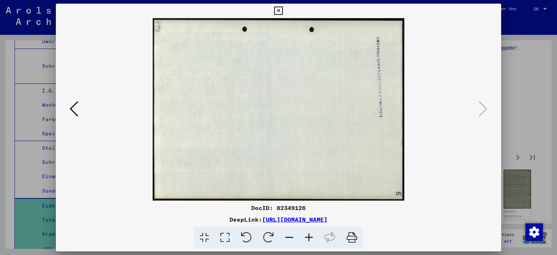
click at [282, 7] on icon at bounding box center [278, 11] width 8 height 9
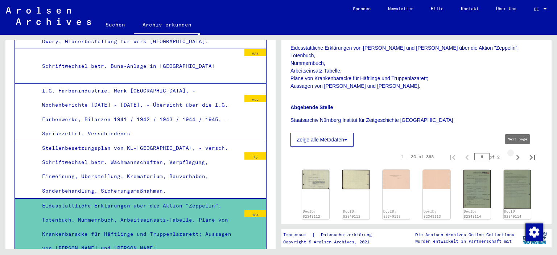
click at [520, 156] on icon "Next page" at bounding box center [518, 157] width 10 height 10
type input "*"
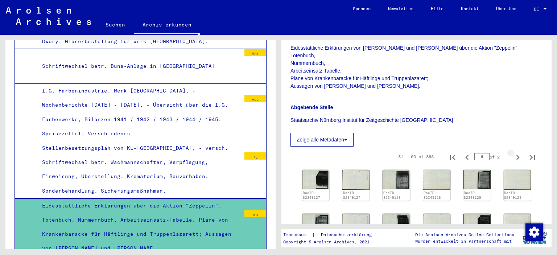
click at [520, 156] on icon "Next page" at bounding box center [518, 157] width 10 height 10
type input "*"
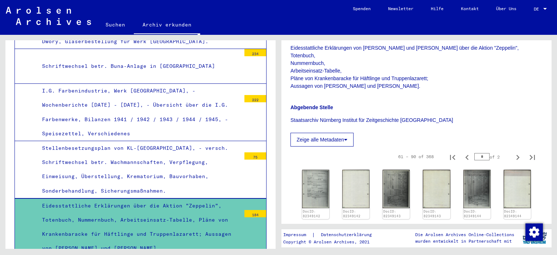
drag, startPoint x: 553, startPoint y: 89, endPoint x: 555, endPoint y: 104, distance: 15.1
click at [555, 104] on div "1 Inhaftierungsdokumente / 1.1 Lager und Ghettos / 1.1.2 Konzentrations- und Ve…" at bounding box center [418, 142] width 278 height 214
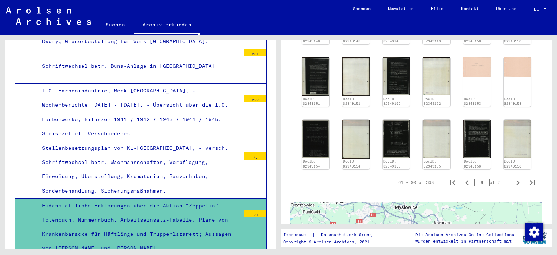
scroll to position [513, 0]
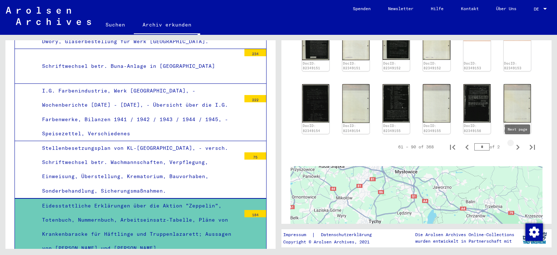
click at [519, 149] on icon "Next page" at bounding box center [518, 147] width 10 height 10
type input "*"
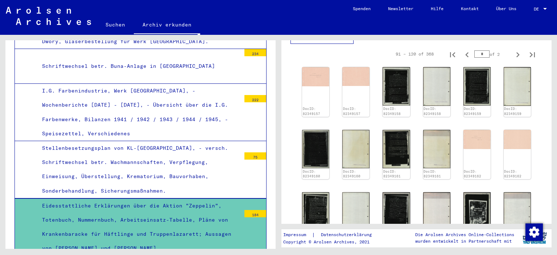
scroll to position [307, 0]
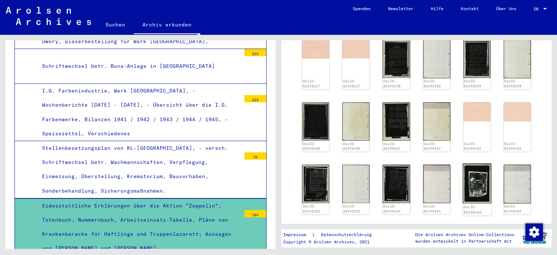
click at [471, 185] on img at bounding box center [477, 184] width 29 height 40
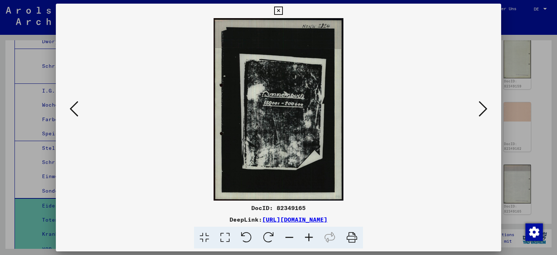
click at [282, 12] on icon at bounding box center [278, 11] width 8 height 9
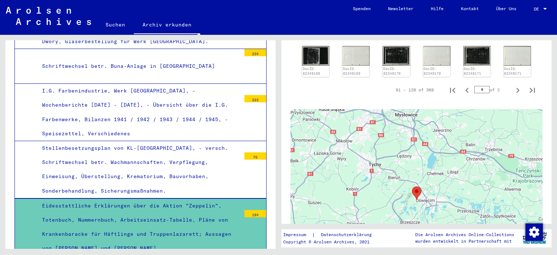
scroll to position [486, 0]
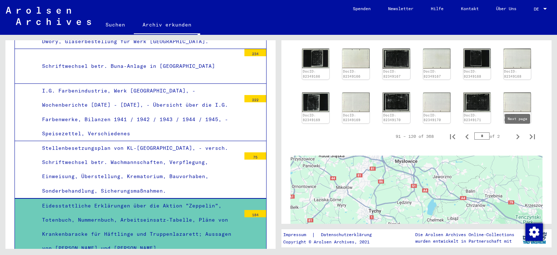
click at [519, 138] on icon "Next page" at bounding box center [518, 137] width 10 height 10
type input "*"
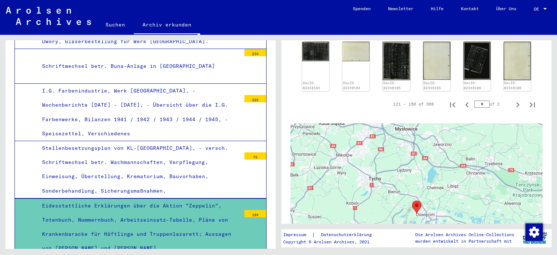
scroll to position [455, 0]
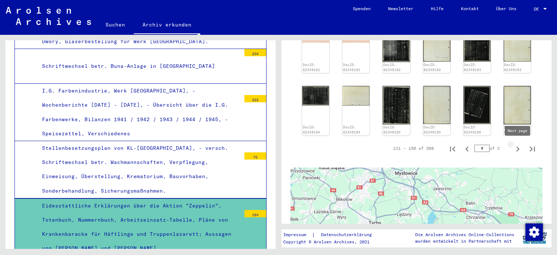
click at [517, 150] on icon "Next page" at bounding box center [518, 149] width 10 height 10
type input "*"
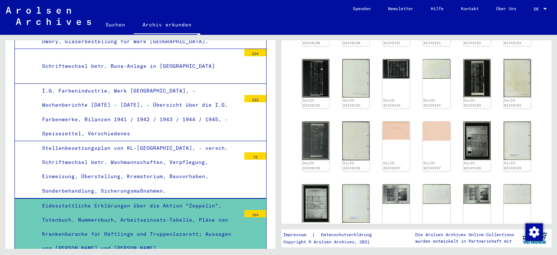
scroll to position [420, 0]
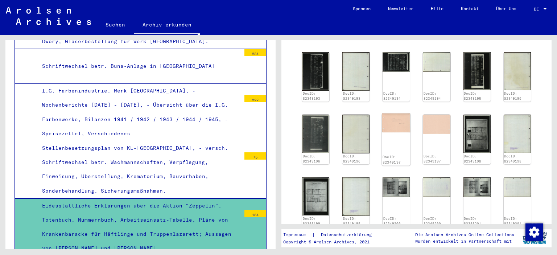
click at [406, 138] on div "DocID: 82349197" at bounding box center [396, 140] width 29 height 52
click at [395, 119] on img at bounding box center [396, 123] width 29 height 19
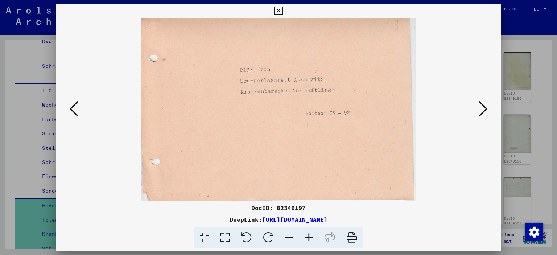
click at [483, 108] on icon at bounding box center [483, 108] width 9 height 17
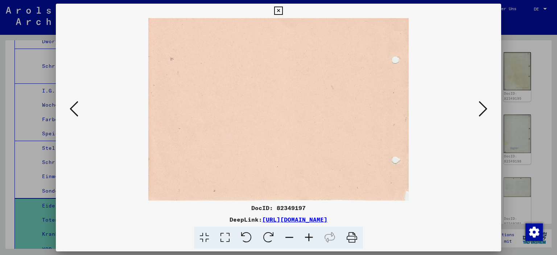
click at [483, 108] on icon at bounding box center [483, 108] width 9 height 17
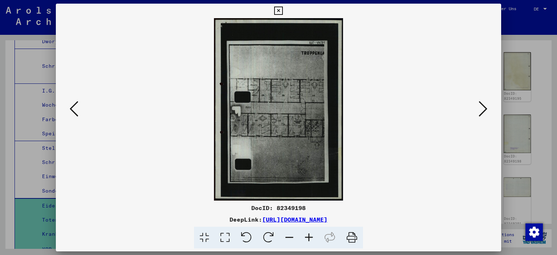
click at [483, 108] on icon at bounding box center [483, 108] width 9 height 17
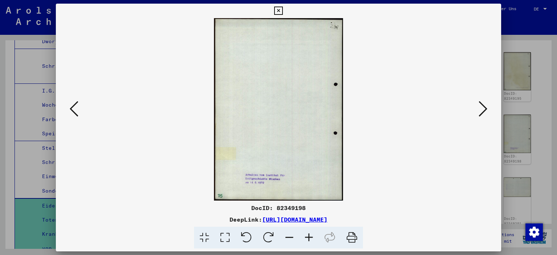
click at [483, 108] on icon at bounding box center [483, 108] width 9 height 17
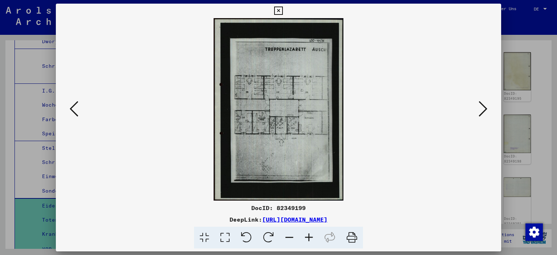
click at [308, 237] on icon at bounding box center [309, 238] width 20 height 22
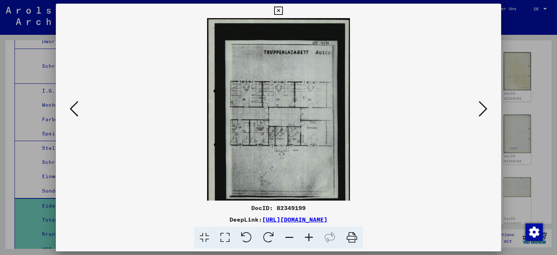
click at [308, 237] on icon at bounding box center [309, 238] width 20 height 22
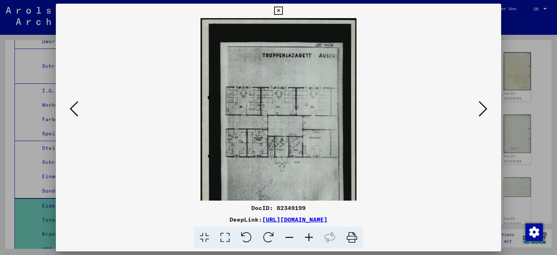
click at [308, 237] on icon at bounding box center [309, 238] width 20 height 22
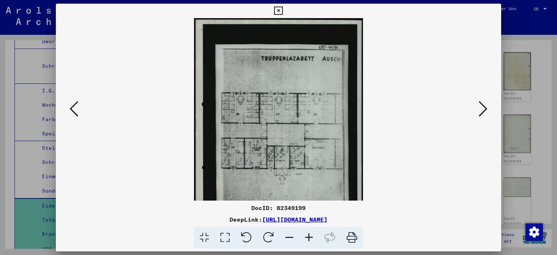
click at [308, 237] on icon at bounding box center [309, 238] width 20 height 22
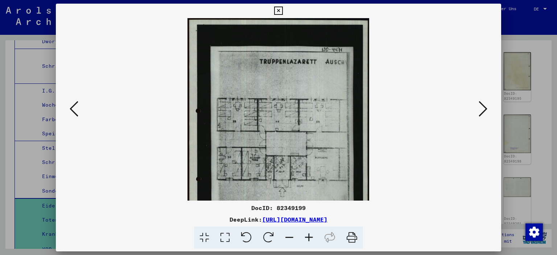
click at [308, 237] on icon at bounding box center [309, 238] width 20 height 22
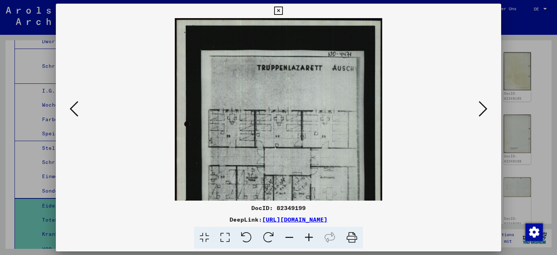
click at [308, 237] on icon at bounding box center [309, 238] width 20 height 22
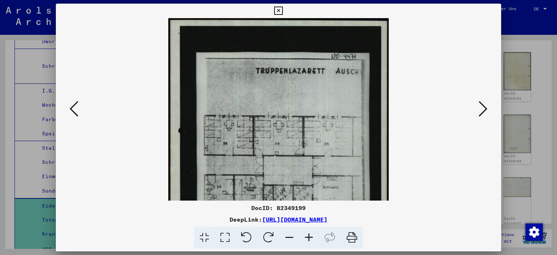
click at [308, 237] on icon at bounding box center [309, 238] width 20 height 22
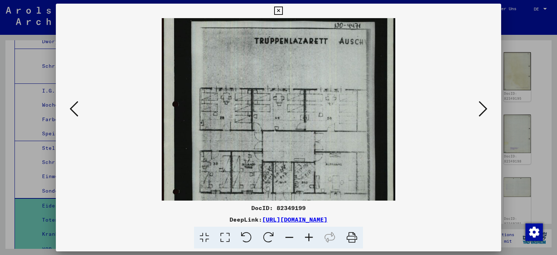
scroll to position [50, 0]
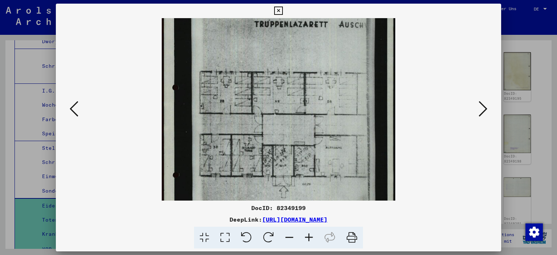
drag, startPoint x: 301, startPoint y: 154, endPoint x: 293, endPoint y: 106, distance: 49.7
click at [293, 106] on img at bounding box center [279, 131] width 234 height 327
click at [480, 112] on icon at bounding box center [483, 108] width 9 height 17
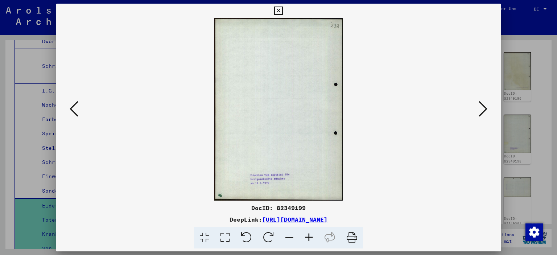
click at [480, 112] on icon at bounding box center [483, 108] width 9 height 17
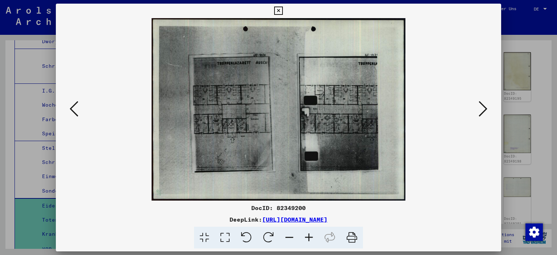
click at [480, 112] on icon at bounding box center [483, 108] width 9 height 17
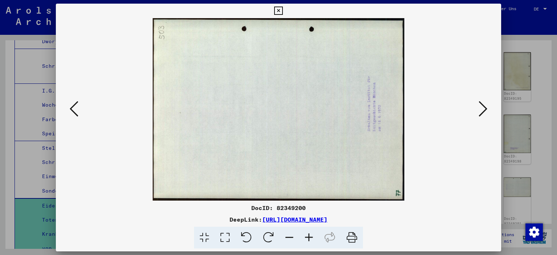
click at [480, 112] on icon at bounding box center [483, 108] width 9 height 17
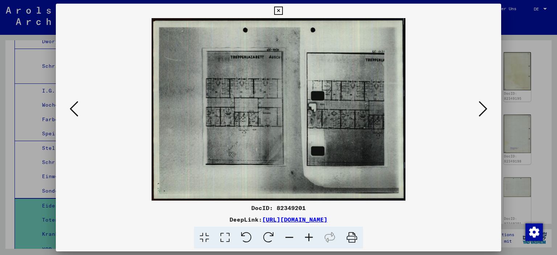
click at [480, 112] on icon at bounding box center [483, 108] width 9 height 17
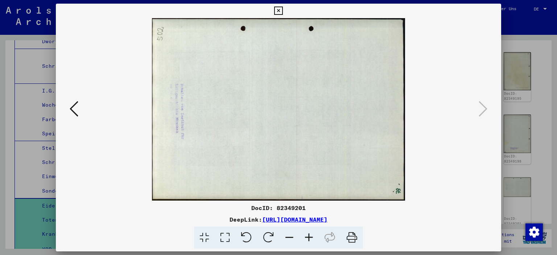
click at [282, 9] on icon at bounding box center [278, 11] width 8 height 9
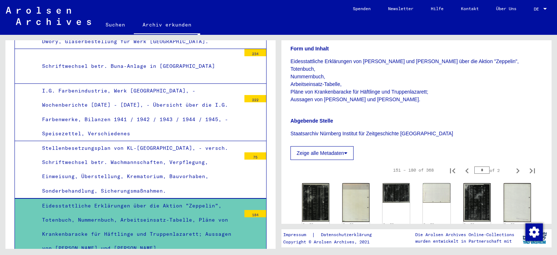
scroll to position [196, 0]
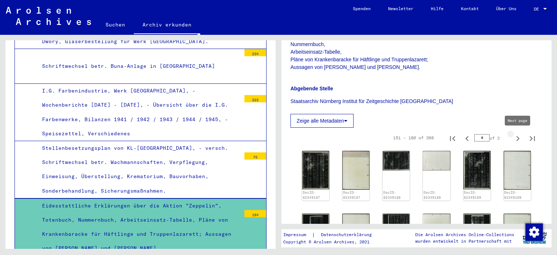
click at [516, 141] on icon "Next page" at bounding box center [518, 138] width 10 height 10
type input "*"
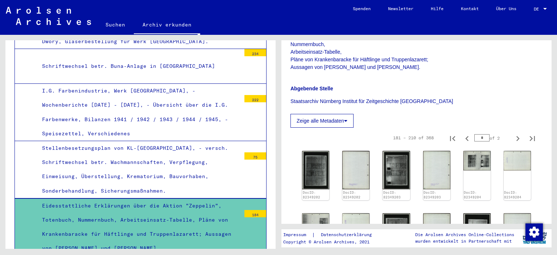
drag, startPoint x: 358, startPoint y: 191, endPoint x: 410, endPoint y: 162, distance: 59.2
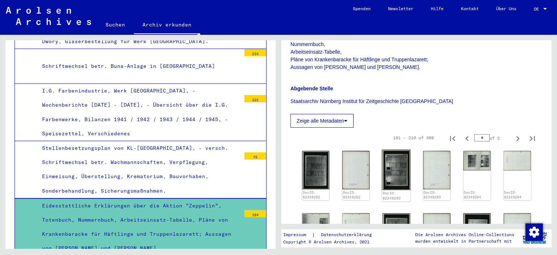
click at [401, 168] on img at bounding box center [396, 170] width 29 height 40
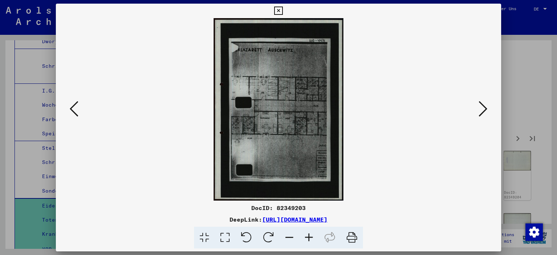
click at [401, 168] on img at bounding box center [279, 109] width 396 height 182
click at [485, 110] on icon at bounding box center [483, 108] width 9 height 17
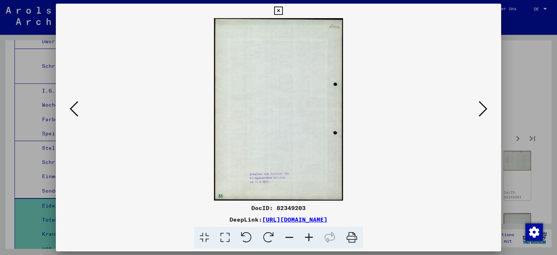
click at [485, 110] on icon at bounding box center [483, 108] width 9 height 17
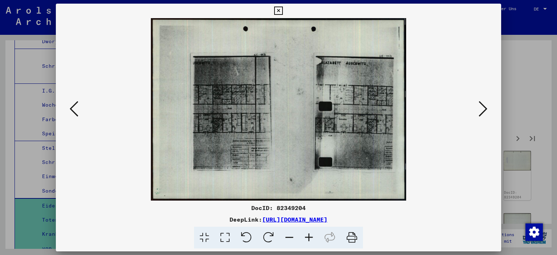
click at [478, 114] on button at bounding box center [482, 109] width 13 height 21
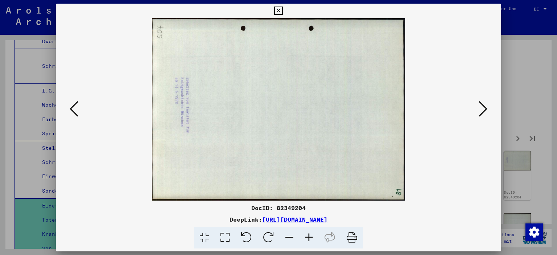
click at [478, 114] on button at bounding box center [482, 109] width 13 height 21
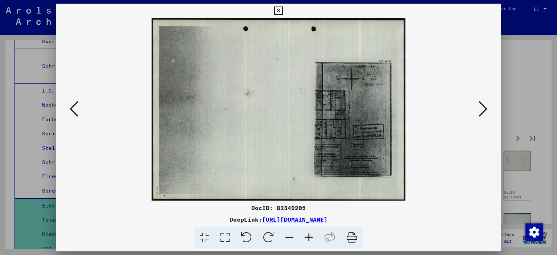
click at [311, 237] on icon at bounding box center [309, 238] width 20 height 22
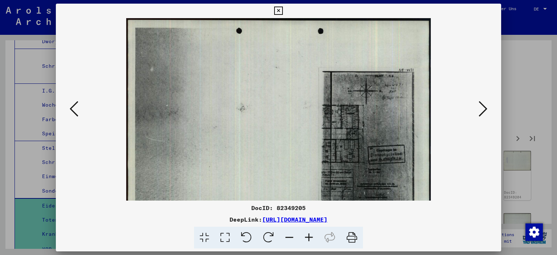
click at [311, 237] on icon at bounding box center [309, 238] width 20 height 22
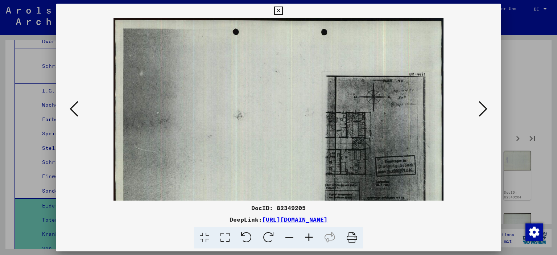
click at [311, 237] on icon at bounding box center [309, 238] width 20 height 22
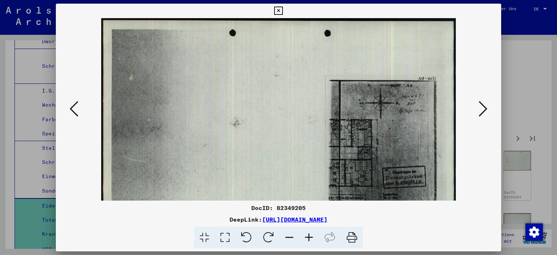
click at [311, 237] on icon at bounding box center [309, 238] width 20 height 22
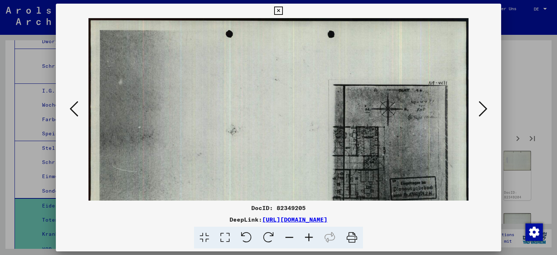
click at [311, 237] on icon at bounding box center [309, 238] width 20 height 22
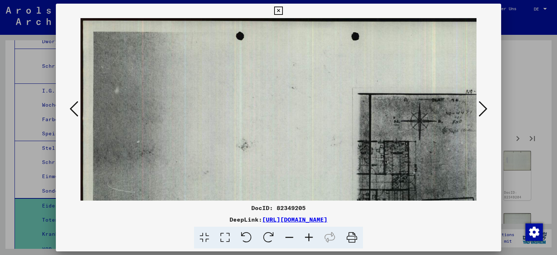
click at [311, 237] on icon at bounding box center [309, 238] width 20 height 22
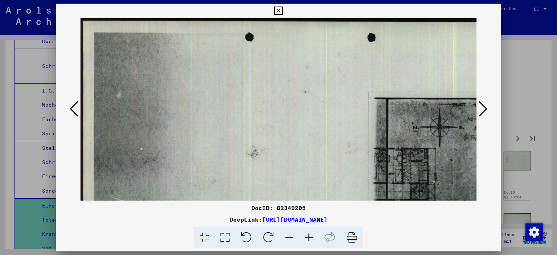
click at [311, 237] on icon at bounding box center [309, 238] width 20 height 22
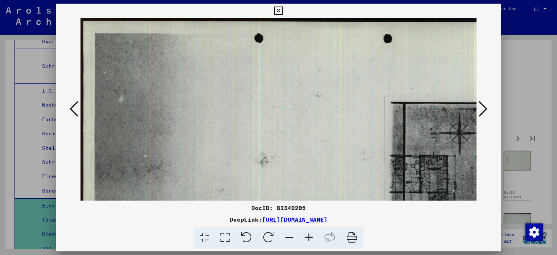
click at [311, 237] on icon at bounding box center [309, 238] width 20 height 22
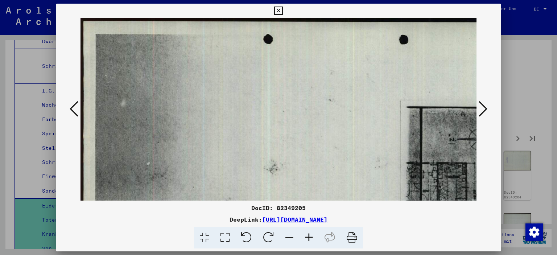
click at [311, 237] on icon at bounding box center [309, 238] width 20 height 22
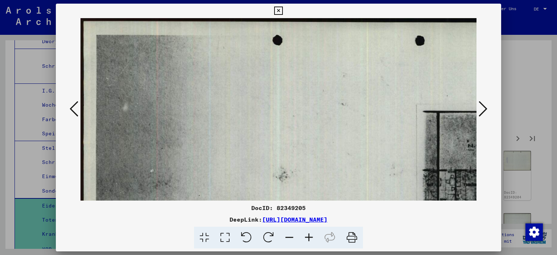
click at [311, 237] on icon at bounding box center [309, 238] width 20 height 22
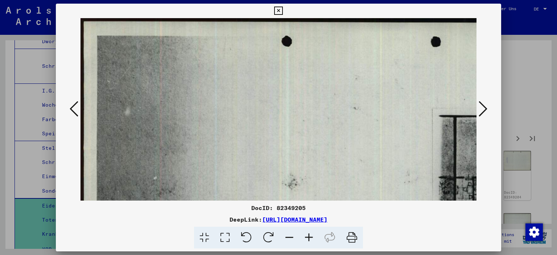
scroll to position [16, 12]
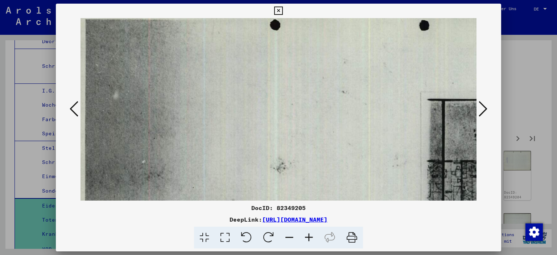
click at [335, 122] on img at bounding box center [347, 202] width 557 height 400
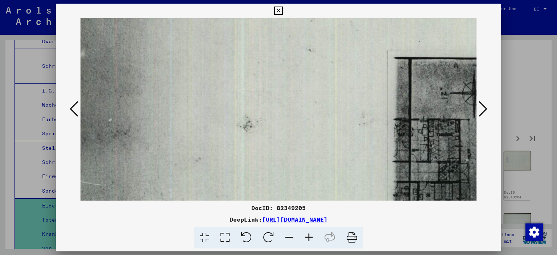
scroll to position [154, 158]
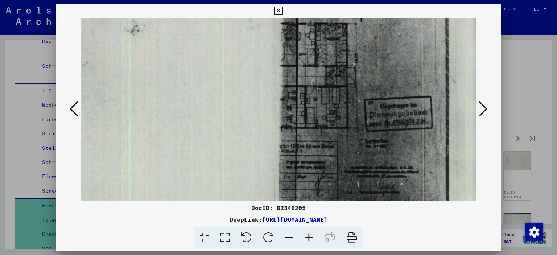
drag, startPoint x: 316, startPoint y: 131, endPoint x: 147, endPoint y: -5, distance: 217.1
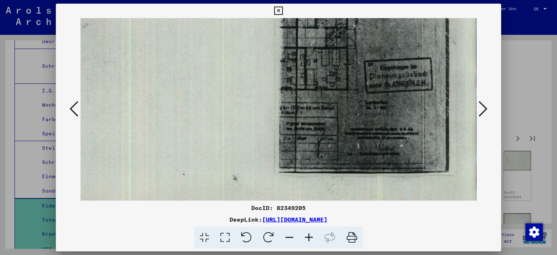
scroll to position [198, 158]
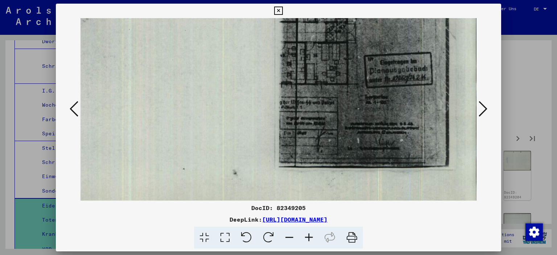
drag, startPoint x: 253, startPoint y: 83, endPoint x: 247, endPoint y: 44, distance: 40.0
click at [247, 44] on img at bounding box center [201, 20] width 557 height 400
click at [484, 113] on icon at bounding box center [483, 108] width 9 height 17
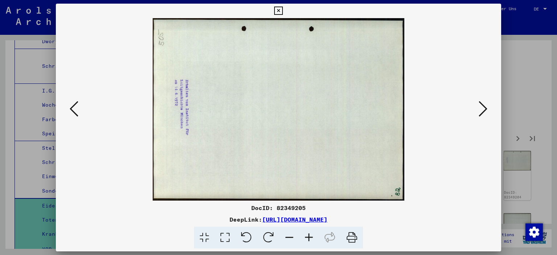
scroll to position [0, 0]
click at [484, 113] on icon at bounding box center [483, 108] width 9 height 17
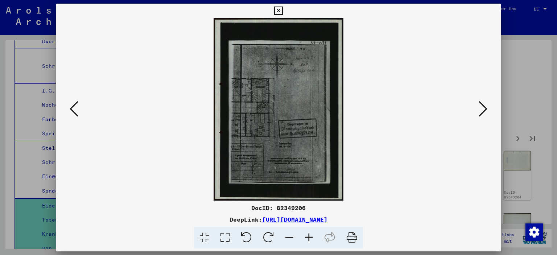
click at [484, 113] on icon at bounding box center [483, 108] width 9 height 17
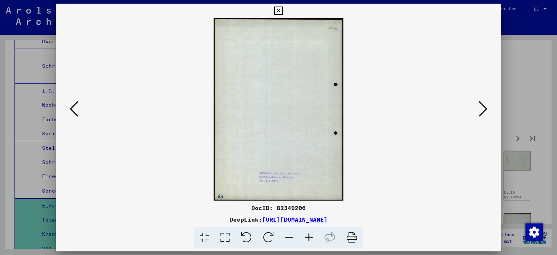
click at [484, 113] on icon at bounding box center [483, 108] width 9 height 17
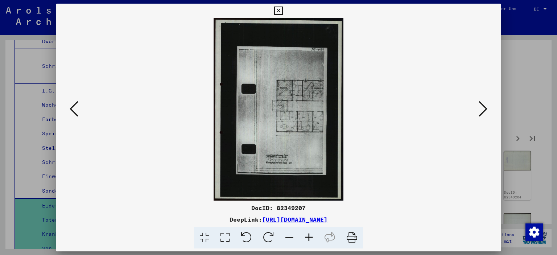
click at [484, 113] on icon at bounding box center [483, 108] width 9 height 17
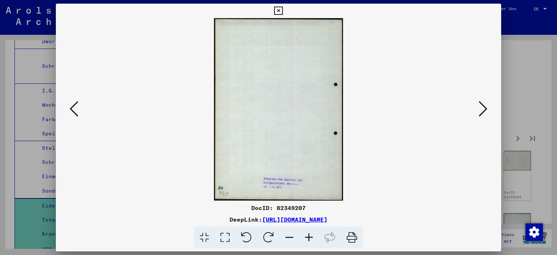
click at [484, 113] on icon at bounding box center [483, 108] width 9 height 17
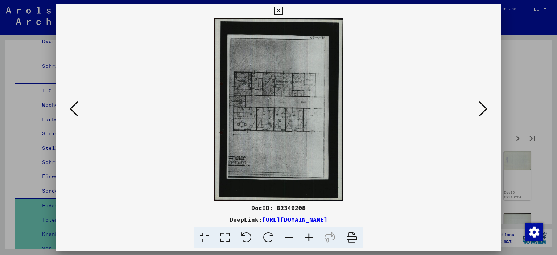
click at [484, 113] on icon at bounding box center [483, 108] width 9 height 17
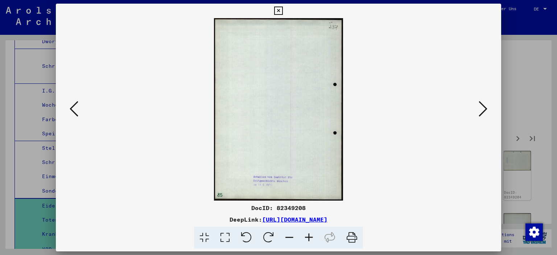
click at [484, 113] on icon at bounding box center [483, 108] width 9 height 17
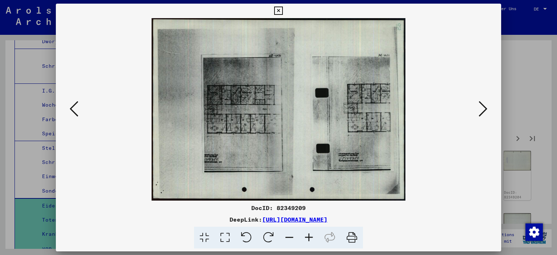
click at [480, 110] on icon at bounding box center [483, 108] width 9 height 17
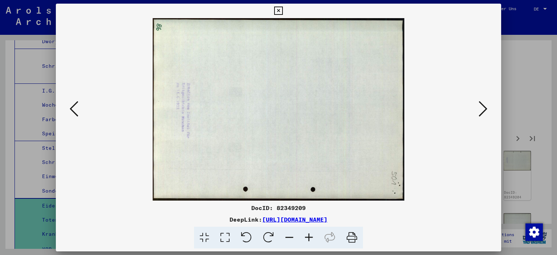
click at [480, 110] on icon at bounding box center [483, 108] width 9 height 17
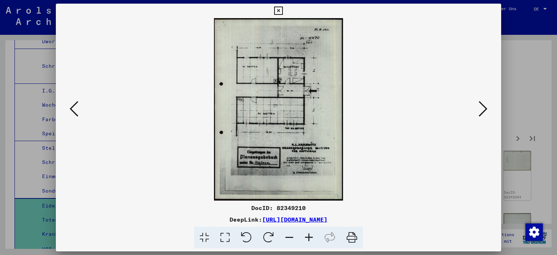
click at [309, 241] on icon at bounding box center [309, 238] width 20 height 22
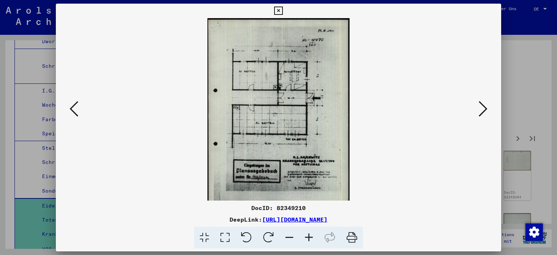
click at [309, 241] on icon at bounding box center [309, 238] width 20 height 22
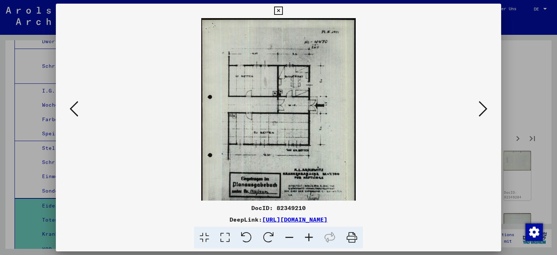
click at [309, 241] on icon at bounding box center [309, 238] width 20 height 22
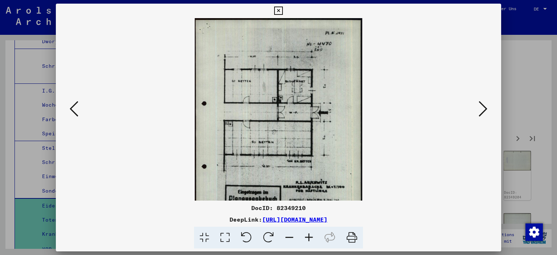
click at [309, 241] on icon at bounding box center [309, 238] width 20 height 22
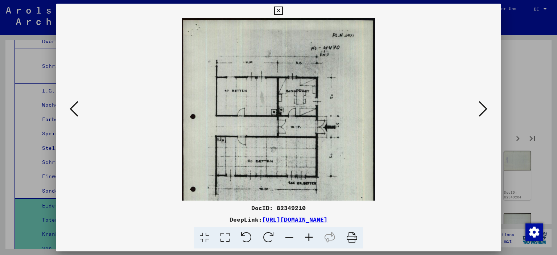
click at [309, 241] on icon at bounding box center [309, 238] width 20 height 22
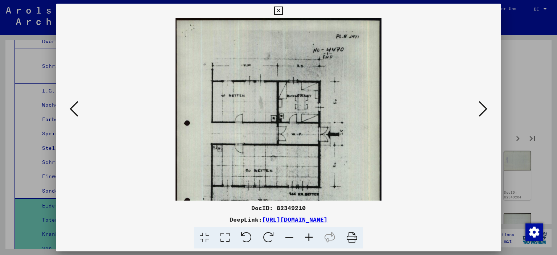
click at [309, 241] on icon at bounding box center [309, 238] width 20 height 22
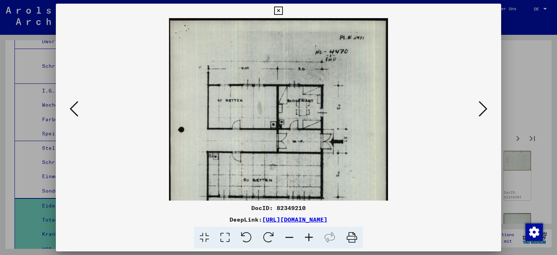
click at [309, 241] on icon at bounding box center [309, 238] width 20 height 22
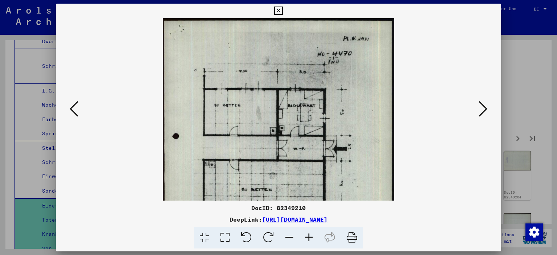
click at [309, 241] on icon at bounding box center [309, 238] width 20 height 22
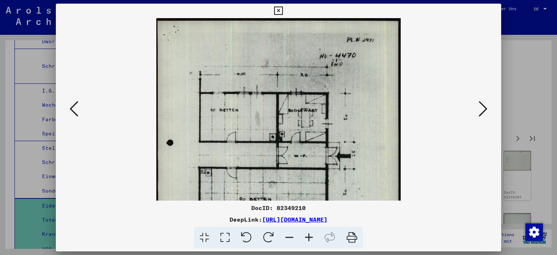
click at [309, 241] on icon at bounding box center [309, 238] width 20 height 22
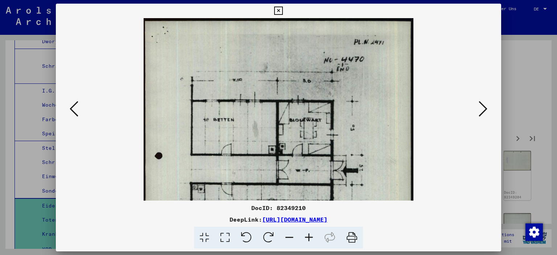
click at [309, 241] on icon at bounding box center [309, 238] width 20 height 22
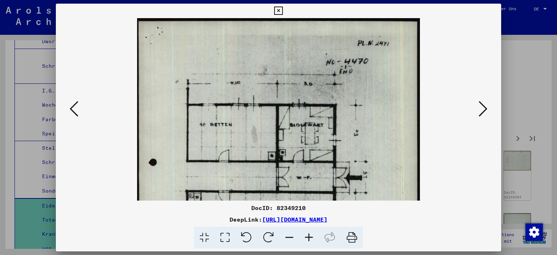
click at [309, 241] on icon at bounding box center [309, 238] width 20 height 22
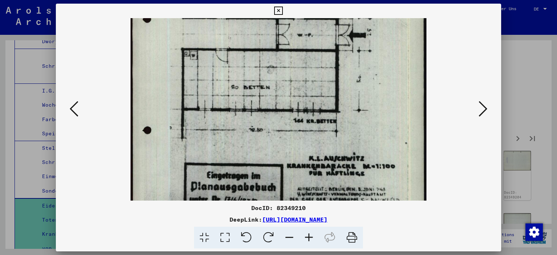
scroll to position [155, 0]
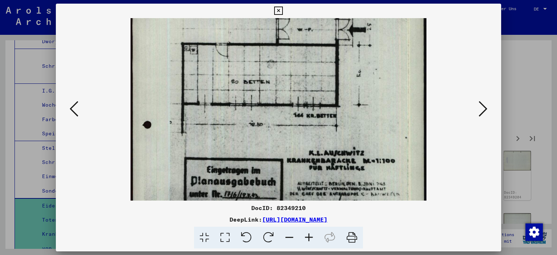
drag, startPoint x: 274, startPoint y: 150, endPoint x: 315, endPoint y: -3, distance: 159.0
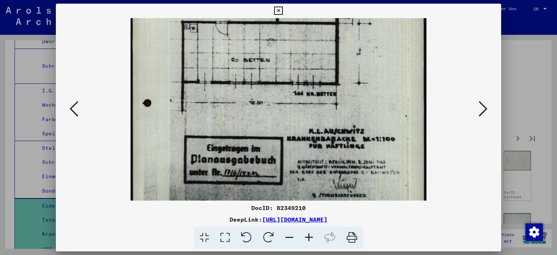
scroll to position [186, 0]
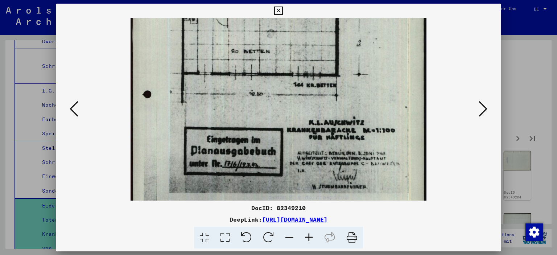
drag, startPoint x: 313, startPoint y: 134, endPoint x: 312, endPoint y: 104, distance: 29.4
click at [312, 104] on img at bounding box center [279, 41] width 296 height 418
click at [308, 240] on icon at bounding box center [309, 238] width 20 height 22
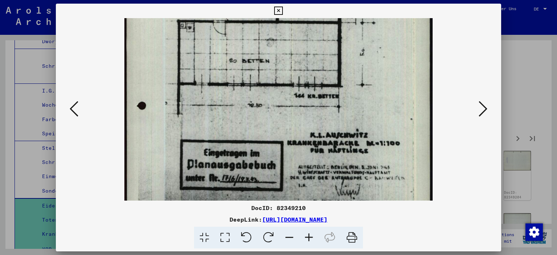
click at [308, 240] on icon at bounding box center [309, 238] width 20 height 22
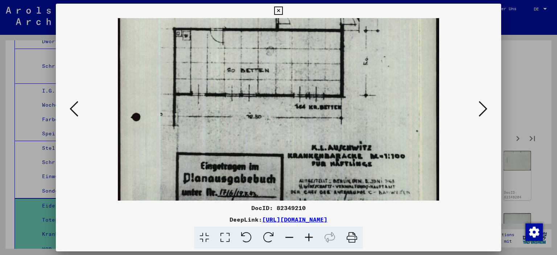
click at [308, 240] on icon at bounding box center [309, 238] width 20 height 22
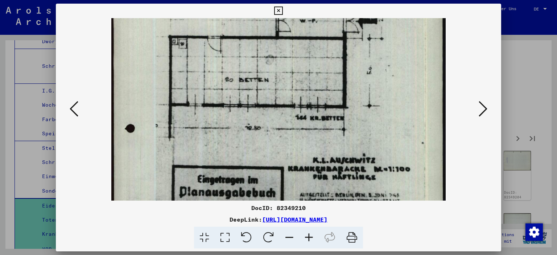
click at [308, 240] on icon at bounding box center [309, 238] width 20 height 22
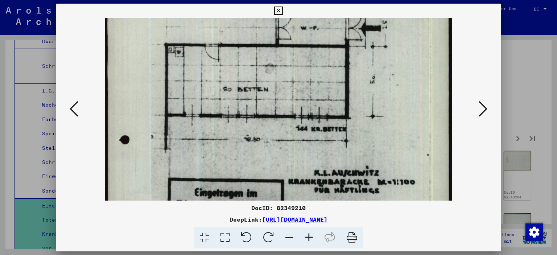
click at [308, 240] on icon at bounding box center [309, 238] width 20 height 22
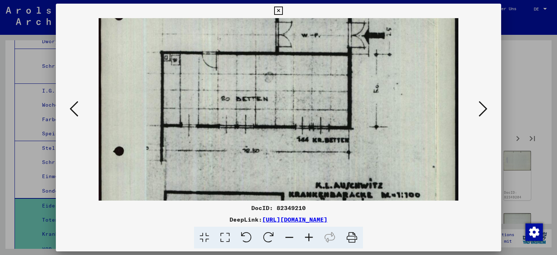
click at [308, 240] on icon at bounding box center [309, 238] width 20 height 22
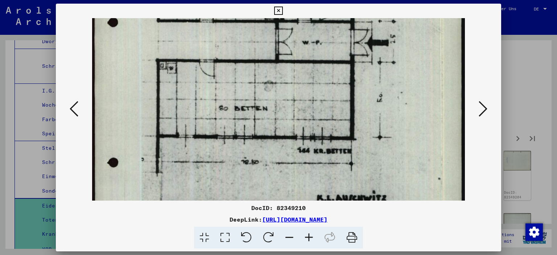
click at [308, 240] on icon at bounding box center [309, 238] width 20 height 22
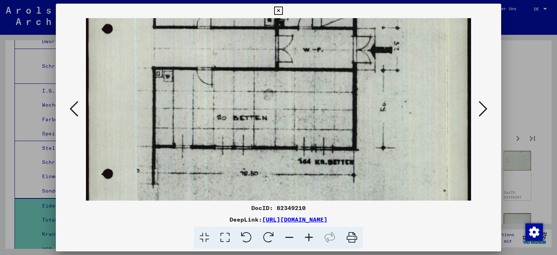
scroll to position [281, 0]
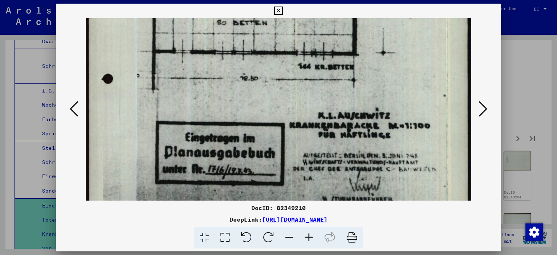
drag, startPoint x: 332, startPoint y: 146, endPoint x: 324, endPoint y: 51, distance: 95.3
click at [324, 51] on img at bounding box center [278, 9] width 385 height 545
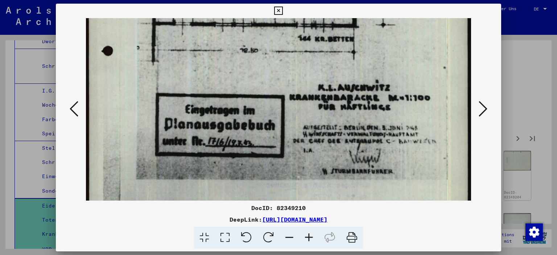
scroll to position [302, 0]
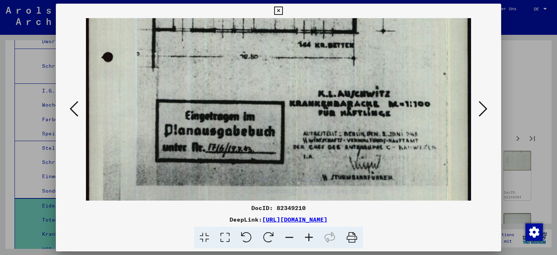
drag, startPoint x: 360, startPoint y: 178, endPoint x: 346, endPoint y: 156, distance: 25.8
click at [484, 107] on icon at bounding box center [483, 108] width 9 height 17
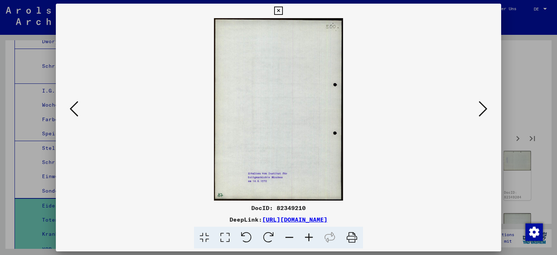
click at [484, 107] on icon at bounding box center [483, 108] width 9 height 17
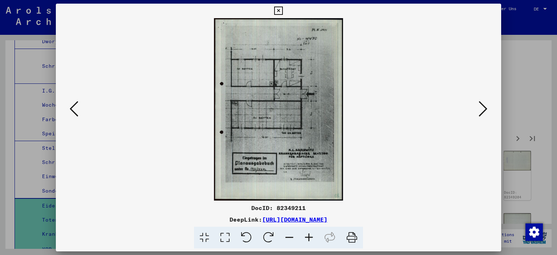
click at [312, 238] on icon at bounding box center [309, 238] width 20 height 22
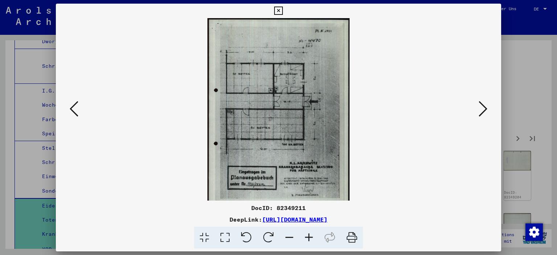
click at [312, 238] on icon at bounding box center [309, 238] width 20 height 22
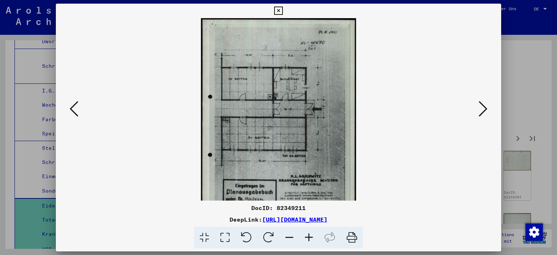
click at [312, 238] on icon at bounding box center [309, 238] width 20 height 22
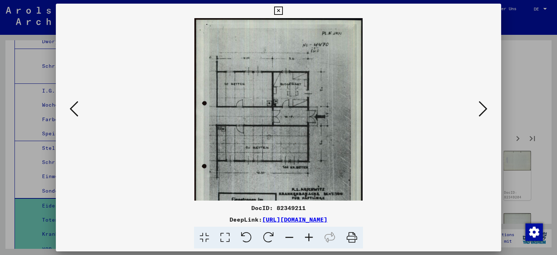
click at [312, 238] on icon at bounding box center [309, 238] width 20 height 22
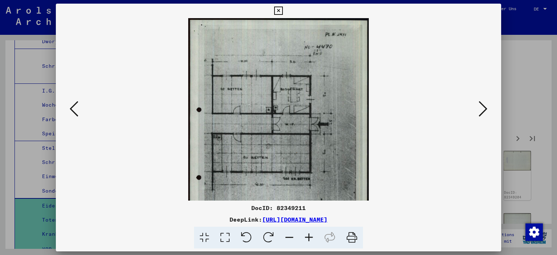
click at [312, 238] on icon at bounding box center [309, 238] width 20 height 22
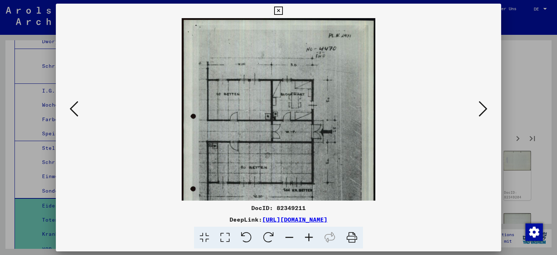
click at [312, 238] on icon at bounding box center [309, 238] width 20 height 22
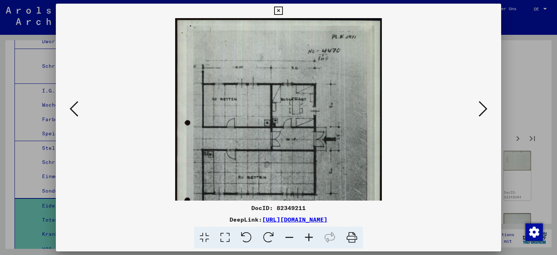
click at [312, 238] on icon at bounding box center [309, 238] width 20 height 22
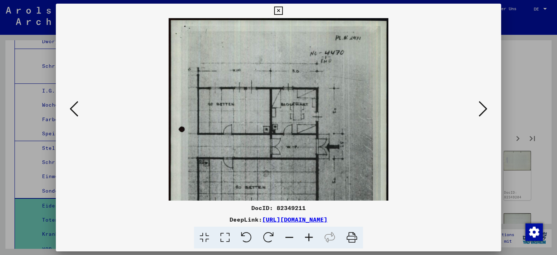
click at [312, 238] on icon at bounding box center [309, 238] width 20 height 22
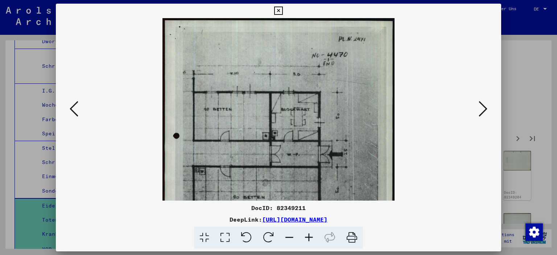
click at [312, 238] on icon at bounding box center [309, 238] width 20 height 22
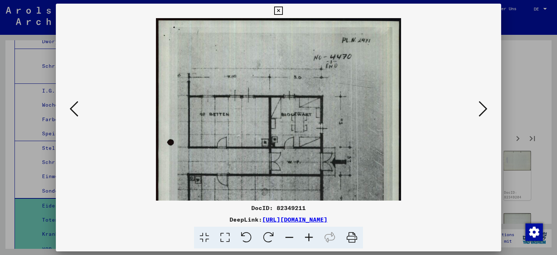
click at [312, 238] on icon at bounding box center [309, 238] width 20 height 22
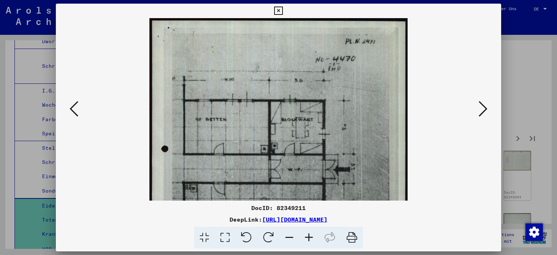
click at [312, 238] on icon at bounding box center [309, 238] width 20 height 22
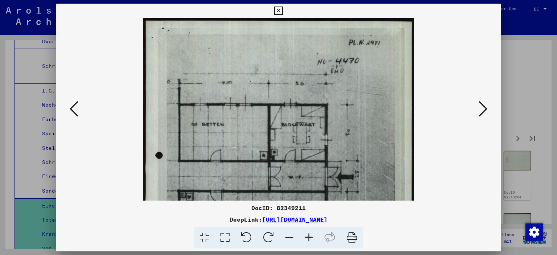
click at [312, 238] on icon at bounding box center [309, 238] width 20 height 22
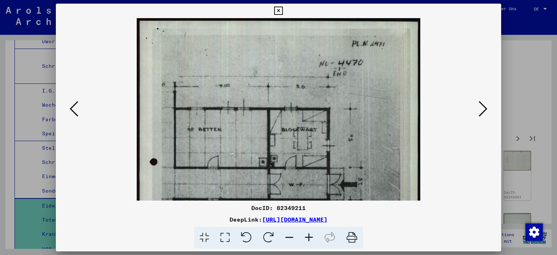
click at [312, 238] on icon at bounding box center [309, 238] width 20 height 22
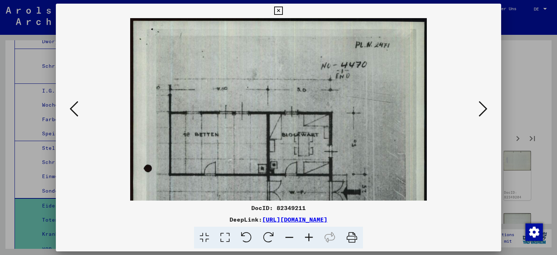
click at [312, 238] on icon at bounding box center [309, 238] width 20 height 22
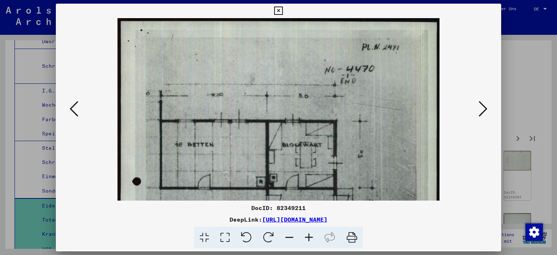
click at [312, 238] on icon at bounding box center [309, 238] width 20 height 22
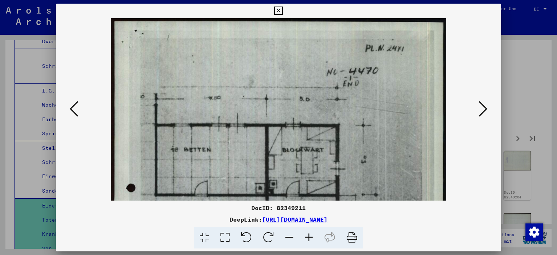
click at [312, 238] on icon at bounding box center [309, 238] width 20 height 22
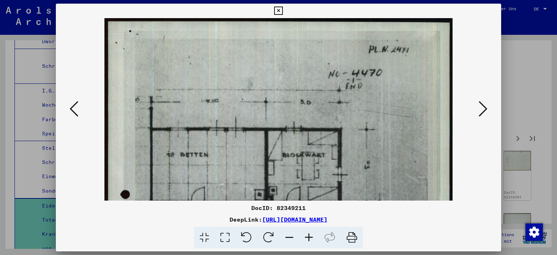
click at [312, 238] on icon at bounding box center [309, 238] width 20 height 22
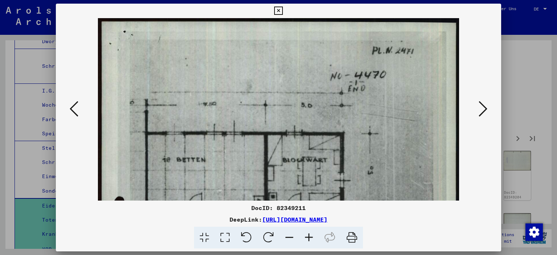
click at [312, 238] on icon at bounding box center [309, 238] width 20 height 22
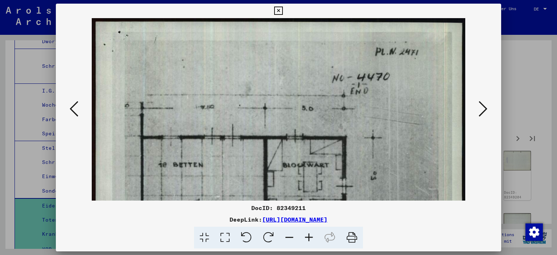
click at [312, 238] on icon at bounding box center [309, 238] width 20 height 22
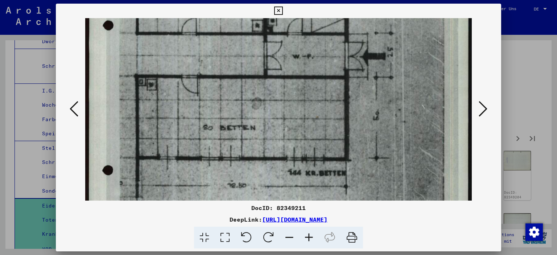
drag, startPoint x: 312, startPoint y: 165, endPoint x: 279, endPoint y: -23, distance: 191.4
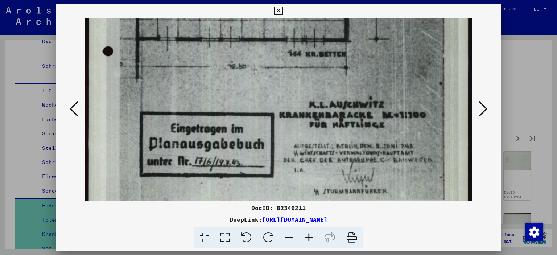
drag, startPoint x: 293, startPoint y: 126, endPoint x: 294, endPoint y: 8, distance: 118.2
click at [294, 8] on div "DocID: 82349211 DeepLink: [URL][DOMAIN_NAME]" at bounding box center [279, 126] width 446 height 245
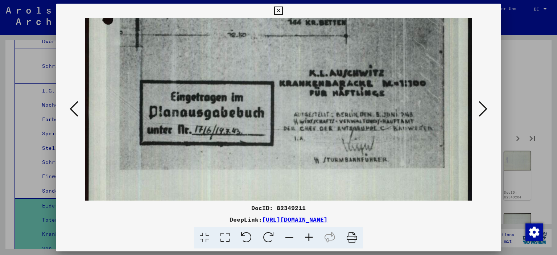
scroll to position [350, 0]
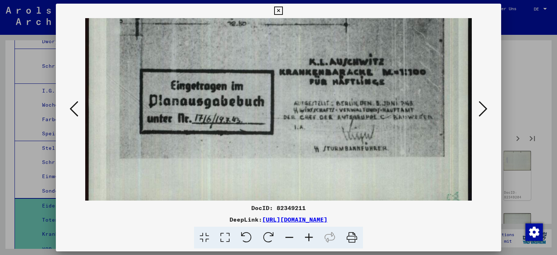
drag, startPoint x: 308, startPoint y: 102, endPoint x: 311, endPoint y: 61, distance: 41.8
click at [486, 112] on icon at bounding box center [483, 108] width 9 height 17
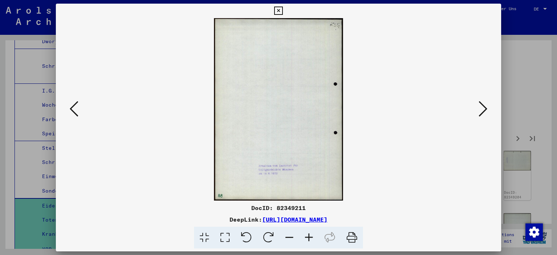
click at [486, 112] on icon at bounding box center [483, 108] width 9 height 17
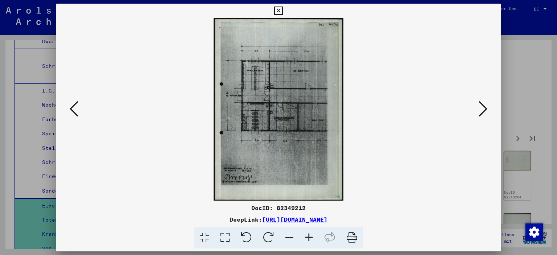
click at [308, 236] on icon at bounding box center [309, 238] width 20 height 22
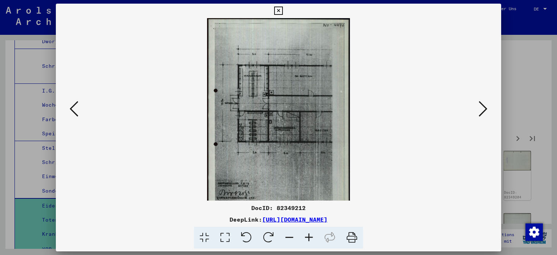
click at [308, 236] on icon at bounding box center [309, 238] width 20 height 22
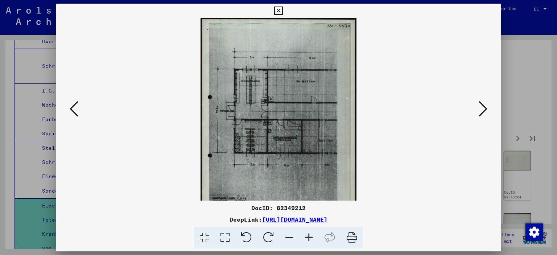
click at [308, 236] on icon at bounding box center [309, 238] width 20 height 22
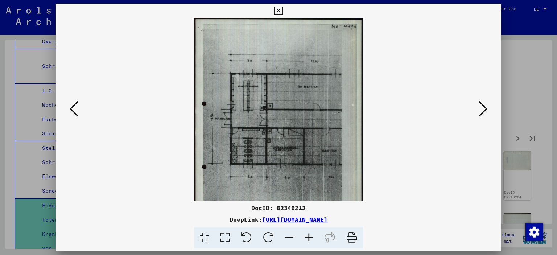
click at [308, 236] on icon at bounding box center [309, 238] width 20 height 22
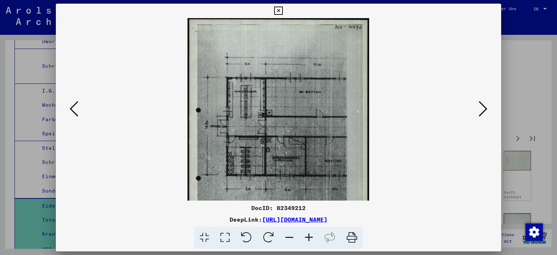
click at [308, 236] on icon at bounding box center [309, 238] width 20 height 22
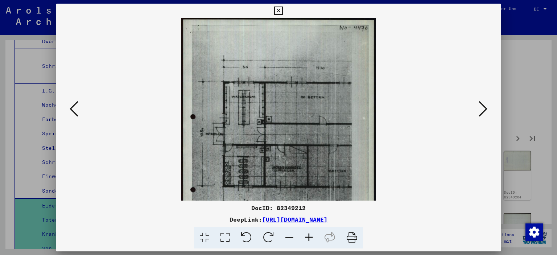
click at [308, 236] on icon at bounding box center [309, 238] width 20 height 22
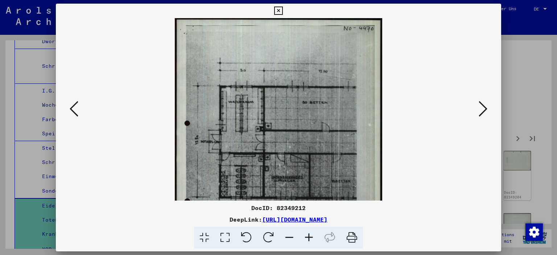
click at [308, 236] on icon at bounding box center [309, 238] width 20 height 22
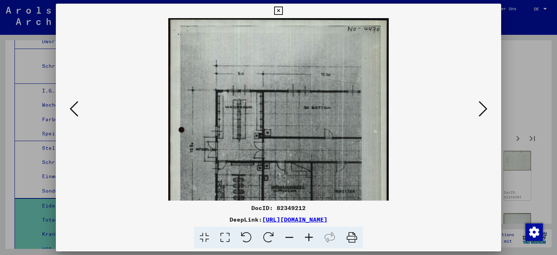
click at [308, 236] on icon at bounding box center [309, 238] width 20 height 22
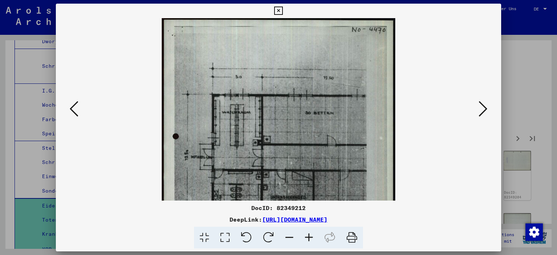
click at [308, 236] on icon at bounding box center [309, 238] width 20 height 22
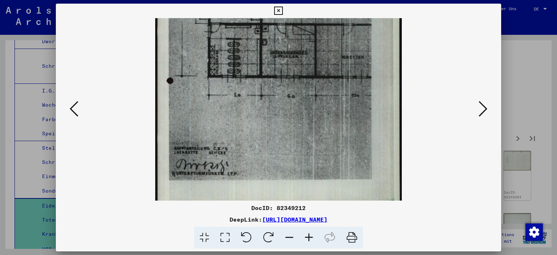
scroll to position [156, 0]
drag, startPoint x: 301, startPoint y: 175, endPoint x: 320, endPoint y: 21, distance: 155.3
click at [320, 21] on img at bounding box center [278, 36] width 246 height 346
click at [483, 112] on icon at bounding box center [483, 108] width 9 height 17
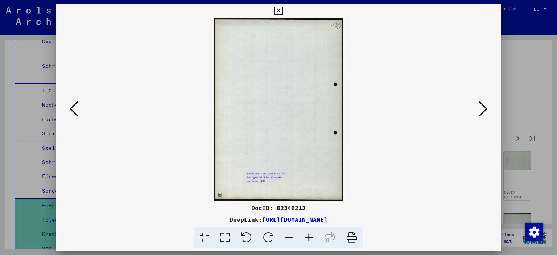
scroll to position [0, 0]
click at [483, 112] on icon at bounding box center [483, 108] width 9 height 17
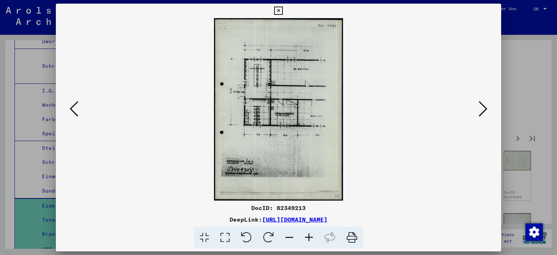
click at [483, 112] on icon at bounding box center [483, 108] width 9 height 17
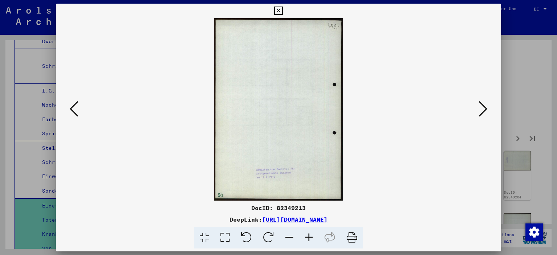
click at [483, 112] on icon at bounding box center [483, 108] width 9 height 17
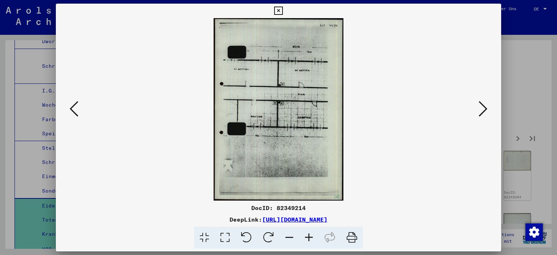
click at [483, 112] on icon at bounding box center [483, 108] width 9 height 17
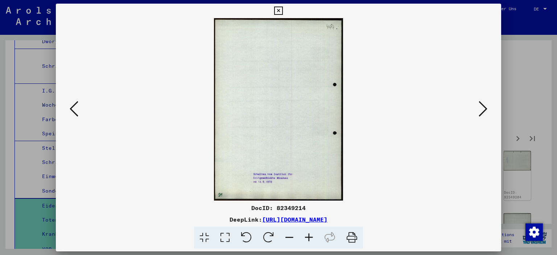
click at [483, 112] on icon at bounding box center [483, 108] width 9 height 17
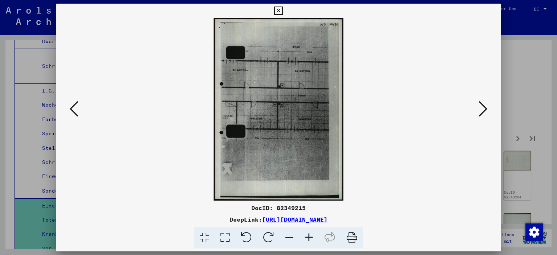
click at [483, 112] on icon at bounding box center [483, 108] width 9 height 17
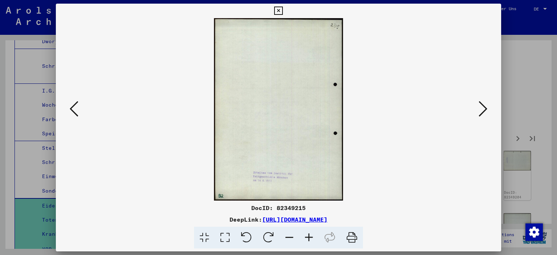
click at [483, 112] on icon at bounding box center [483, 108] width 9 height 17
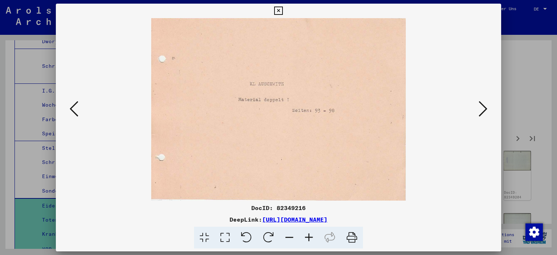
click at [483, 112] on icon at bounding box center [483, 108] width 9 height 17
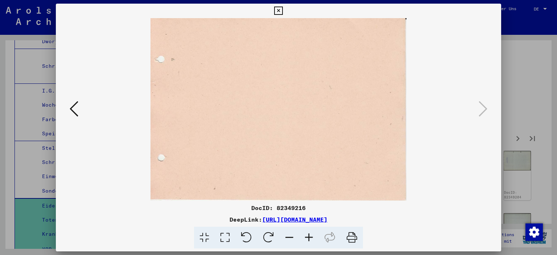
click at [282, 8] on icon at bounding box center [278, 11] width 8 height 9
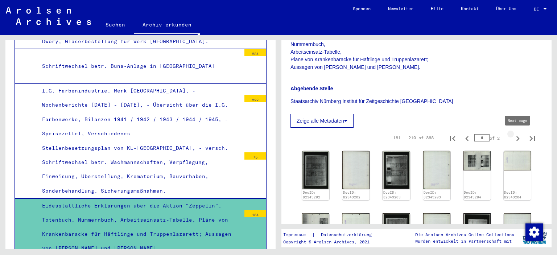
click at [520, 139] on icon "Next page" at bounding box center [518, 138] width 10 height 10
type input "*"
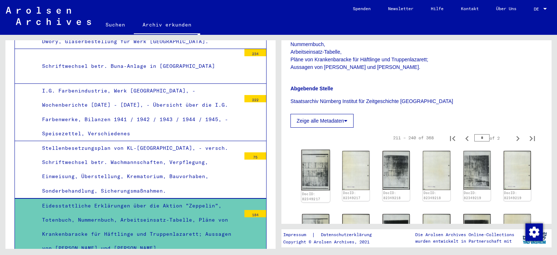
click at [315, 180] on img at bounding box center [315, 170] width 29 height 41
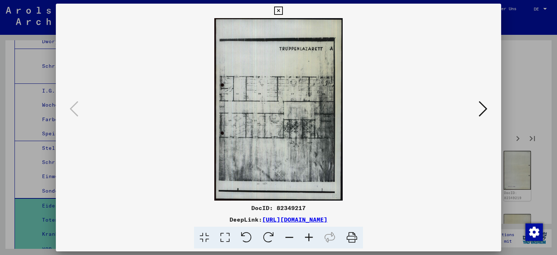
click at [487, 114] on icon at bounding box center [483, 108] width 9 height 17
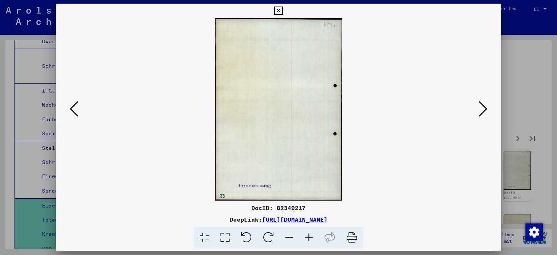
click at [487, 114] on icon at bounding box center [483, 108] width 9 height 17
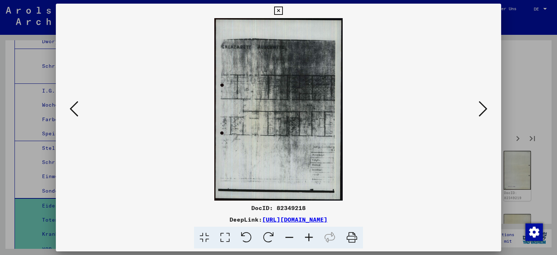
click at [487, 114] on icon at bounding box center [483, 108] width 9 height 17
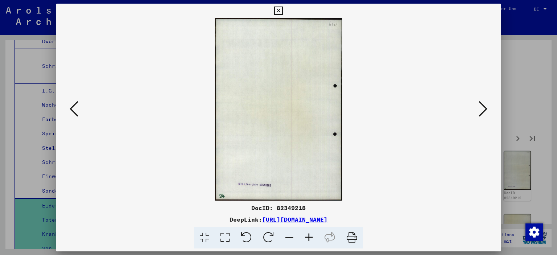
click at [487, 114] on icon at bounding box center [483, 108] width 9 height 17
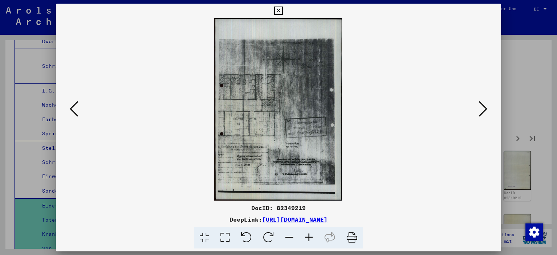
click at [487, 114] on icon at bounding box center [483, 108] width 9 height 17
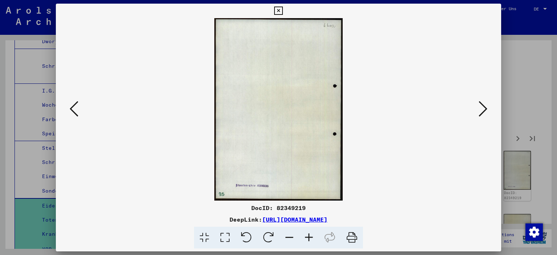
click at [487, 114] on icon at bounding box center [483, 108] width 9 height 17
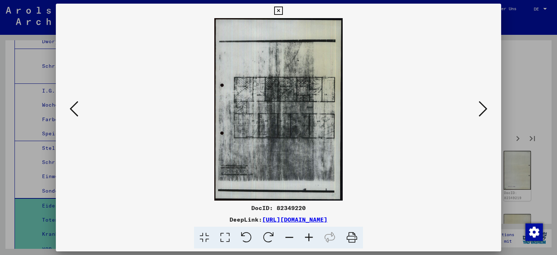
click at [487, 114] on icon at bounding box center [483, 108] width 9 height 17
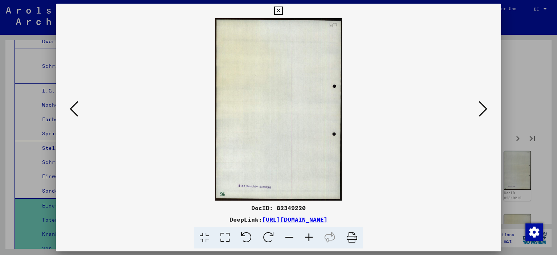
click at [487, 114] on icon at bounding box center [483, 108] width 9 height 17
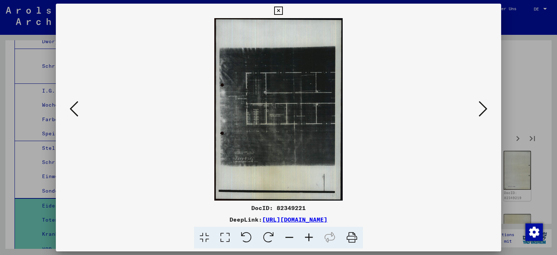
click at [487, 114] on icon at bounding box center [483, 108] width 9 height 17
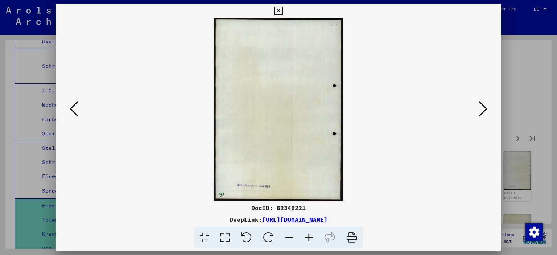
click at [487, 114] on icon at bounding box center [483, 108] width 9 height 17
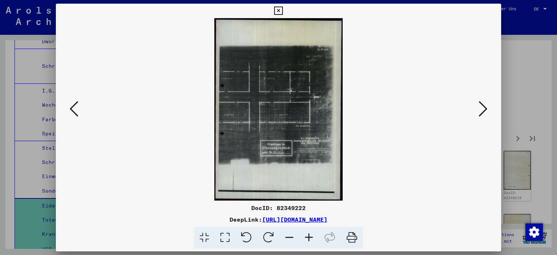
click at [487, 114] on icon at bounding box center [483, 108] width 9 height 17
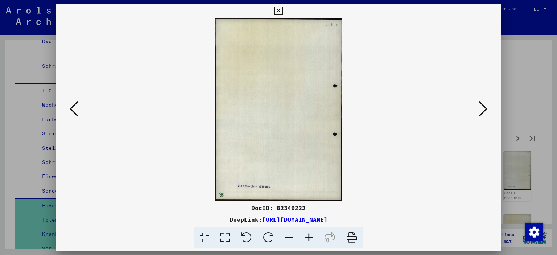
click at [487, 114] on icon at bounding box center [483, 108] width 9 height 17
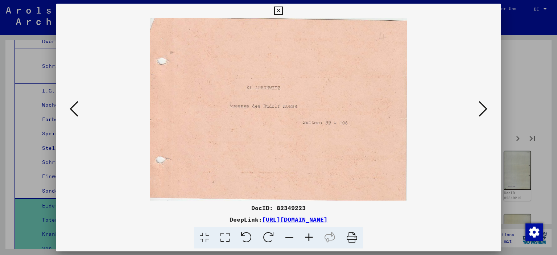
click at [487, 114] on icon at bounding box center [483, 108] width 9 height 17
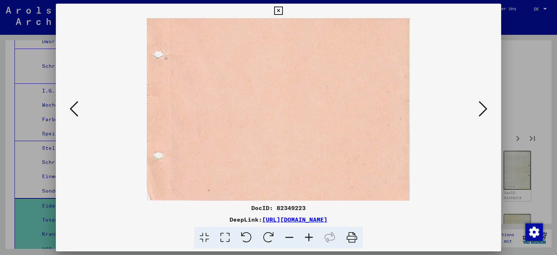
click at [487, 114] on icon at bounding box center [483, 108] width 9 height 17
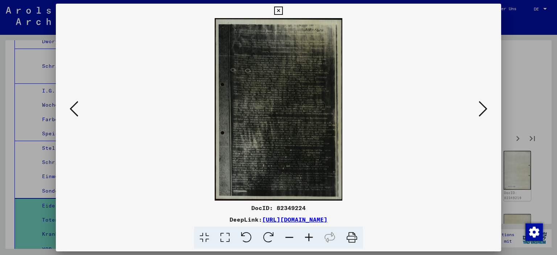
click at [487, 114] on icon at bounding box center [483, 108] width 9 height 17
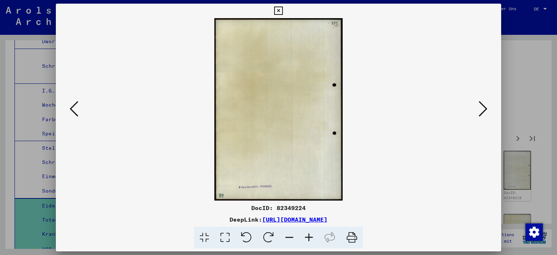
click at [487, 114] on icon at bounding box center [483, 108] width 9 height 17
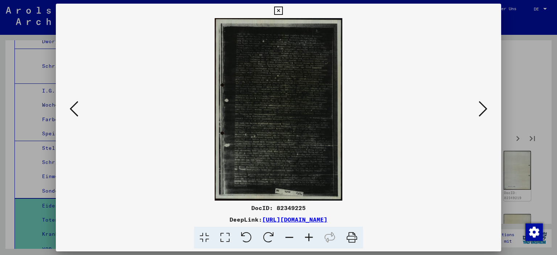
click at [282, 11] on icon at bounding box center [278, 11] width 8 height 9
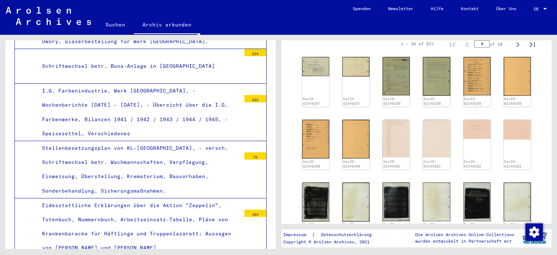
scroll to position [251, 0]
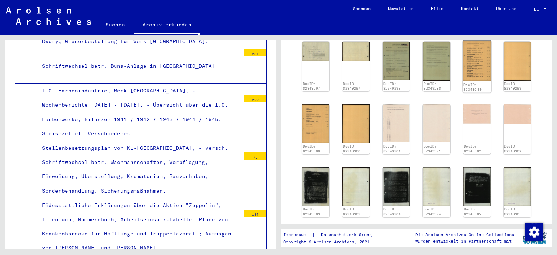
click at [476, 61] on img at bounding box center [477, 61] width 29 height 40
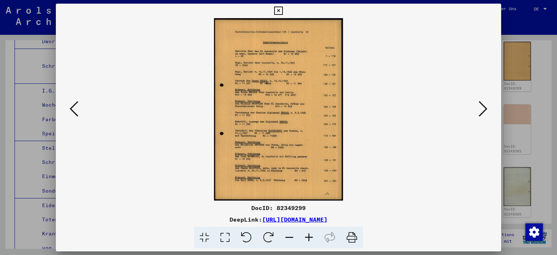
click at [308, 242] on icon at bounding box center [309, 238] width 20 height 22
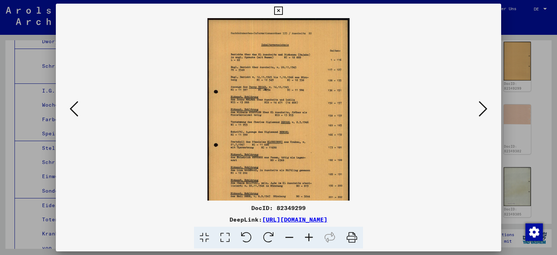
click at [308, 242] on icon at bounding box center [309, 238] width 20 height 22
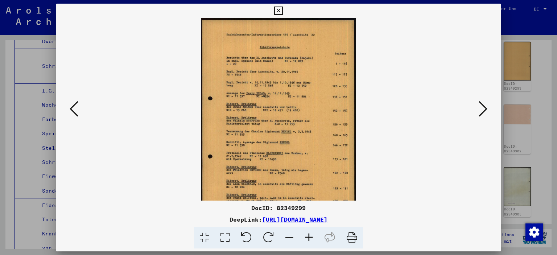
click at [308, 242] on icon at bounding box center [309, 238] width 20 height 22
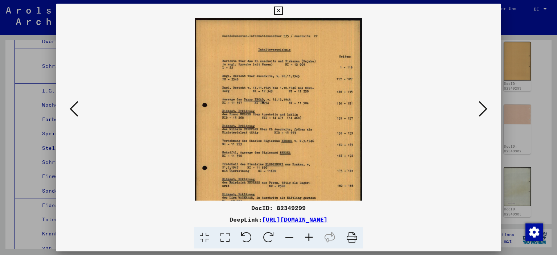
click at [308, 242] on icon at bounding box center [309, 238] width 20 height 22
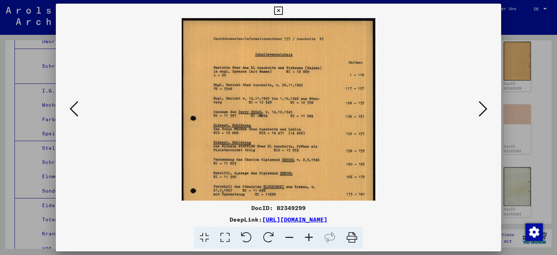
click at [308, 242] on icon at bounding box center [309, 238] width 20 height 22
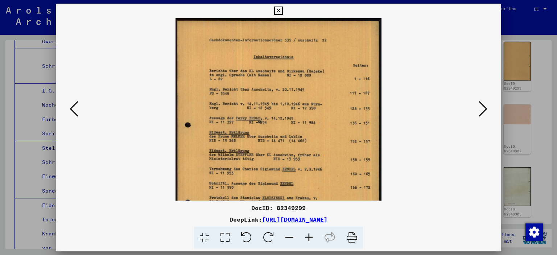
click at [308, 242] on icon at bounding box center [309, 238] width 20 height 22
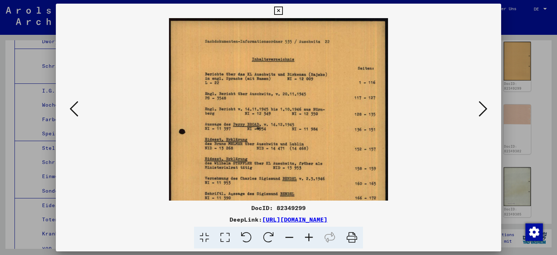
click at [308, 242] on icon at bounding box center [309, 238] width 20 height 22
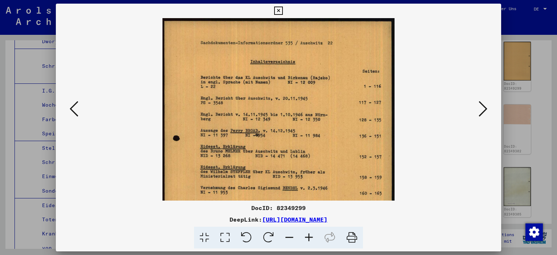
click at [308, 242] on icon at bounding box center [309, 238] width 20 height 22
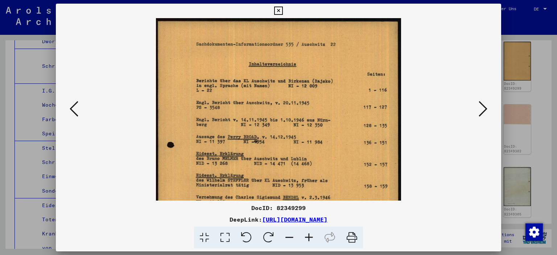
click at [308, 242] on icon at bounding box center [309, 238] width 20 height 22
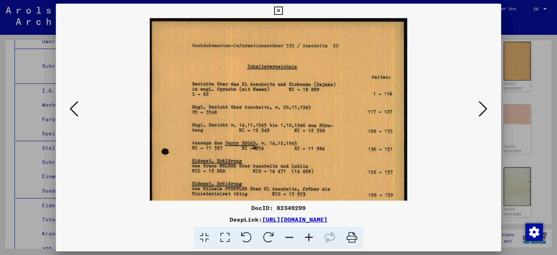
click at [308, 242] on icon at bounding box center [309, 238] width 20 height 22
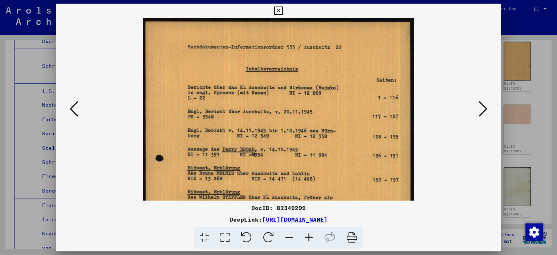
click at [308, 242] on icon at bounding box center [309, 238] width 20 height 22
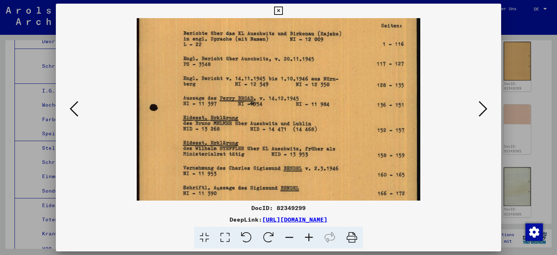
scroll to position [61, 0]
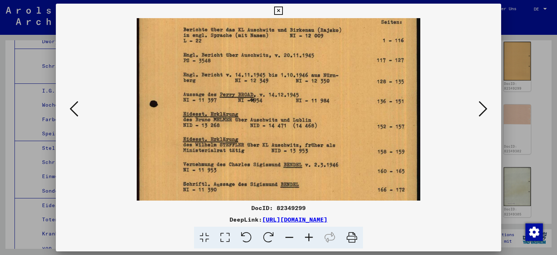
drag, startPoint x: 313, startPoint y: 165, endPoint x: 309, endPoint y: 105, distance: 60.3
click at [309, 105] on img at bounding box center [278, 157] width 283 height 400
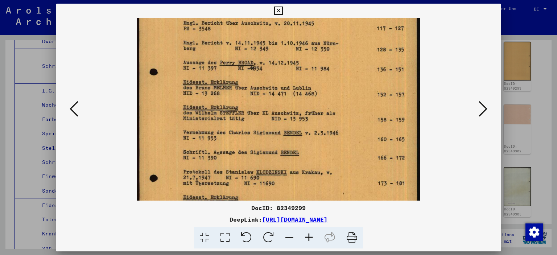
scroll to position [102, 0]
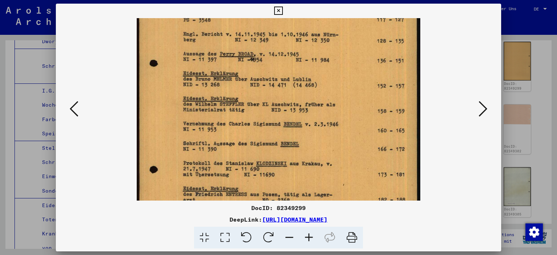
drag, startPoint x: 306, startPoint y: 153, endPoint x: 304, endPoint y: 112, distance: 40.7
click at [304, 112] on img at bounding box center [278, 117] width 283 height 400
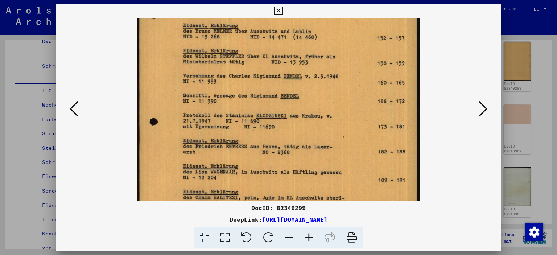
scroll to position [161, 0]
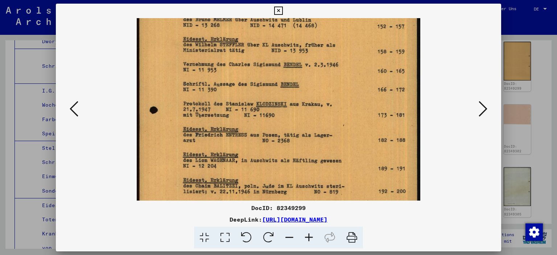
drag, startPoint x: 311, startPoint y: 152, endPoint x: 313, endPoint y: 94, distance: 58.0
click at [313, 94] on img at bounding box center [278, 57] width 283 height 400
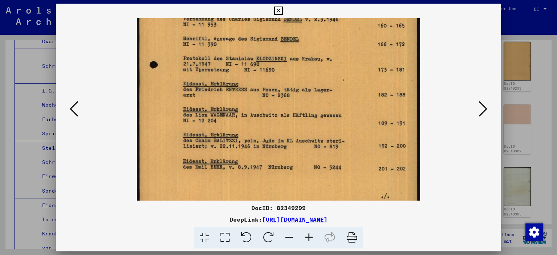
drag, startPoint x: 309, startPoint y: 142, endPoint x: 310, endPoint y: 108, distance: 34.1
click at [310, 108] on img at bounding box center [278, 12] width 283 height 400
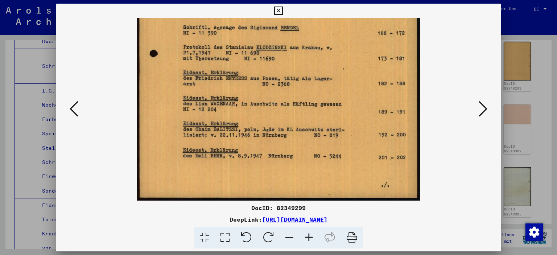
drag, startPoint x: 308, startPoint y: 153, endPoint x: 314, endPoint y: 104, distance: 49.7
click at [314, 104] on img at bounding box center [278, 1] width 283 height 400
click at [480, 110] on icon at bounding box center [483, 108] width 9 height 17
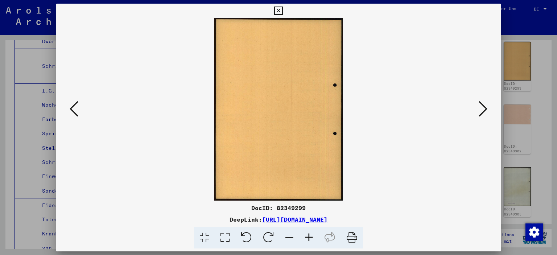
click at [479, 112] on icon at bounding box center [483, 108] width 9 height 17
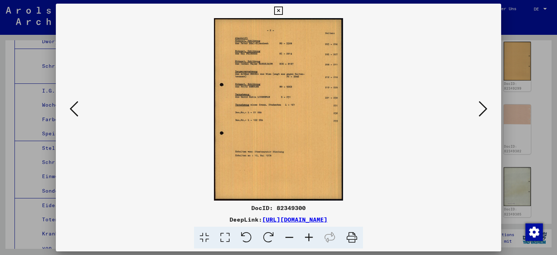
click at [310, 239] on icon at bounding box center [309, 238] width 20 height 22
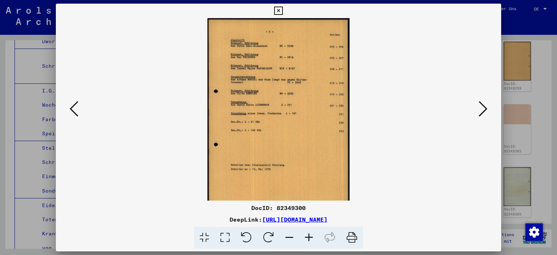
click at [310, 239] on icon at bounding box center [309, 238] width 20 height 22
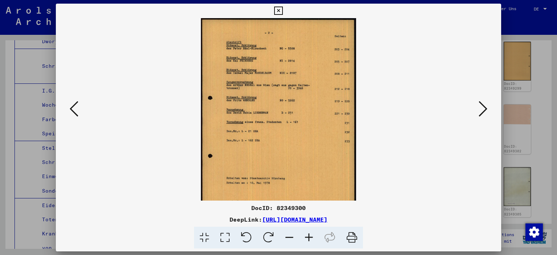
click at [310, 239] on icon at bounding box center [309, 238] width 20 height 22
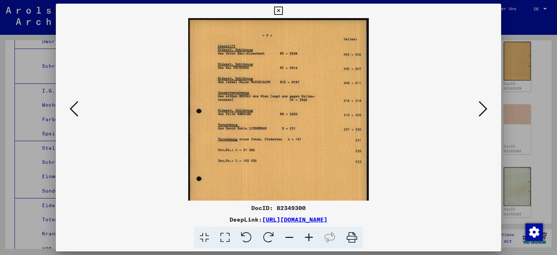
click at [310, 239] on icon at bounding box center [309, 238] width 20 height 22
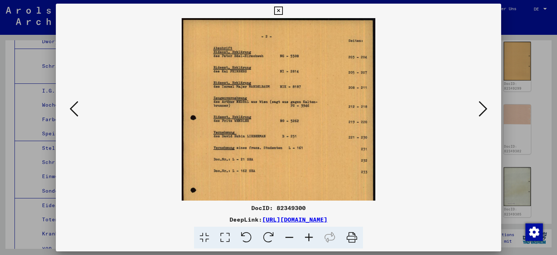
click at [310, 239] on icon at bounding box center [309, 238] width 20 height 22
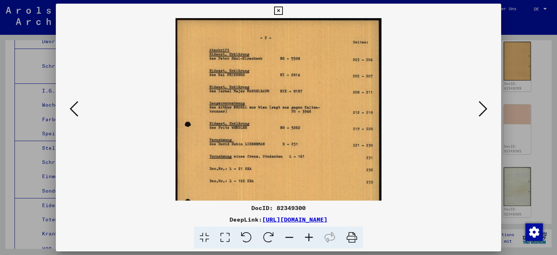
click at [310, 239] on icon at bounding box center [309, 238] width 20 height 22
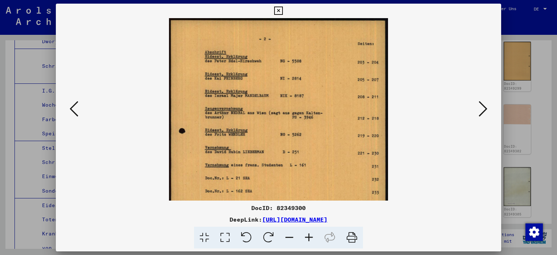
click at [310, 239] on icon at bounding box center [309, 238] width 20 height 22
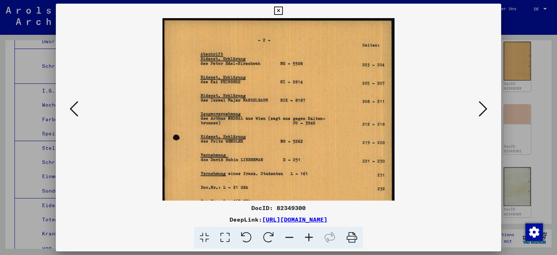
click at [310, 239] on icon at bounding box center [309, 238] width 20 height 22
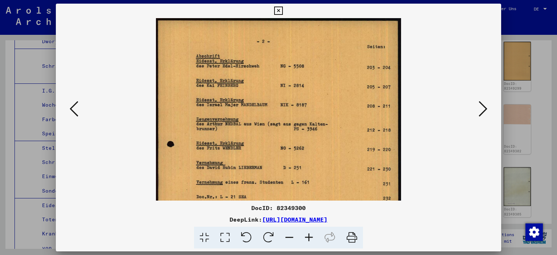
click at [310, 239] on icon at bounding box center [309, 238] width 20 height 22
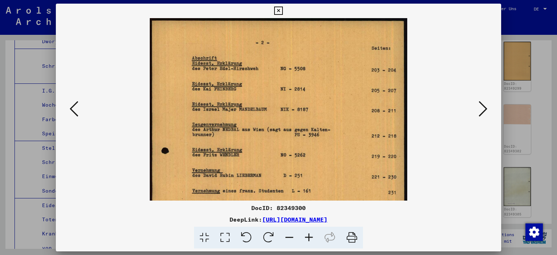
click at [310, 239] on icon at bounding box center [309, 238] width 20 height 22
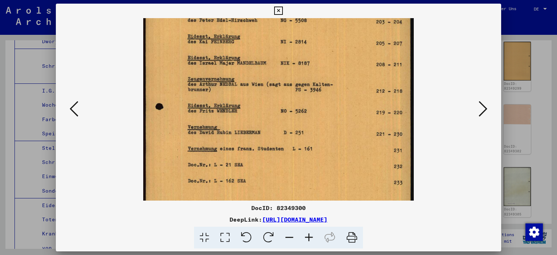
scroll to position [58, 0]
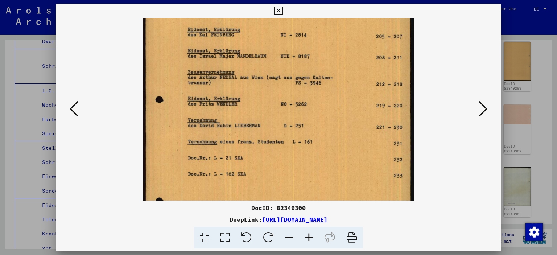
drag, startPoint x: 269, startPoint y: 146, endPoint x: 269, endPoint y: 89, distance: 56.9
click at [269, 89] on img at bounding box center [278, 151] width 271 height 382
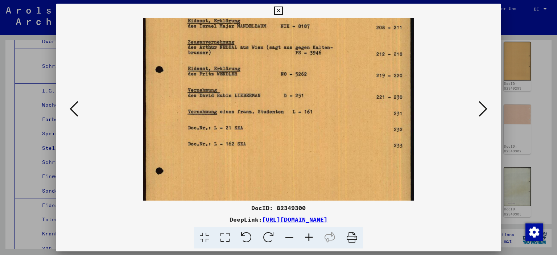
scroll to position [154, 0]
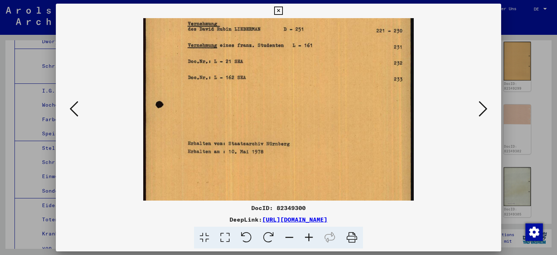
drag, startPoint x: 341, startPoint y: 85, endPoint x: 343, endPoint y: 19, distance: 66.0
click at [343, 19] on img at bounding box center [278, 55] width 271 height 382
click at [483, 107] on icon at bounding box center [483, 108] width 9 height 17
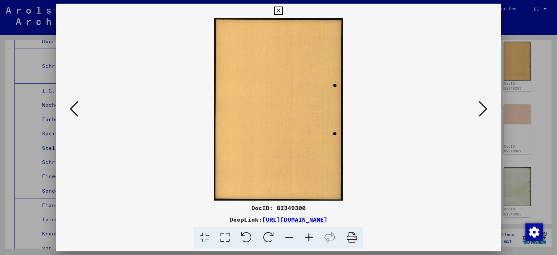
click at [483, 107] on icon at bounding box center [483, 108] width 9 height 17
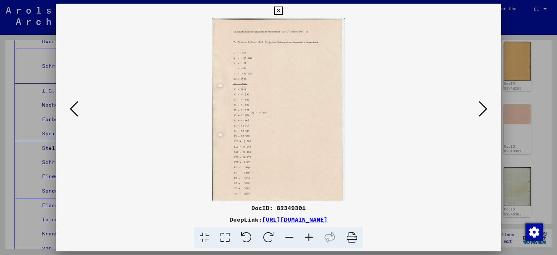
click at [483, 107] on icon at bounding box center [483, 108] width 9 height 17
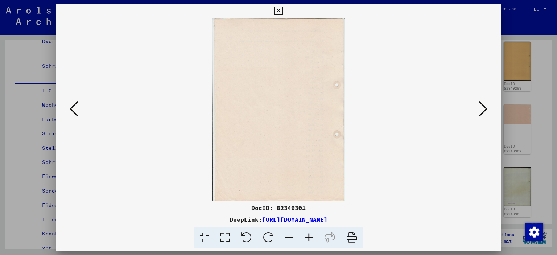
click at [483, 107] on icon at bounding box center [483, 108] width 9 height 17
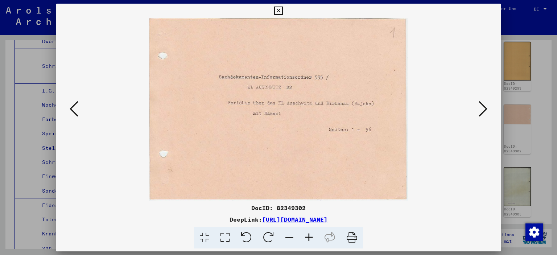
click at [282, 11] on icon at bounding box center [278, 11] width 8 height 9
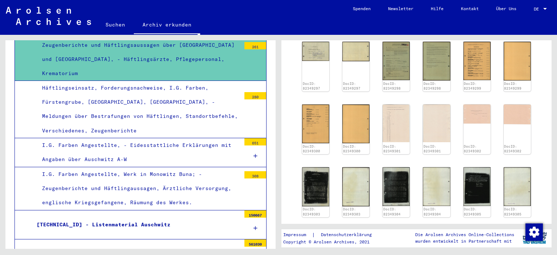
scroll to position [1483, 0]
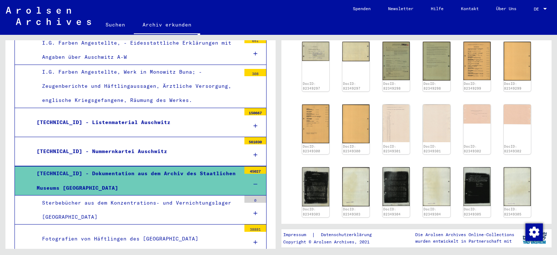
scroll to position [1603, 0]
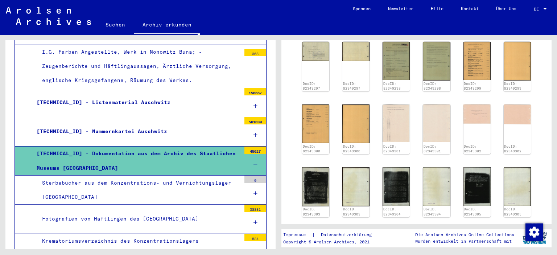
click at [256, 249] on icon at bounding box center [255, 251] width 4 height 5
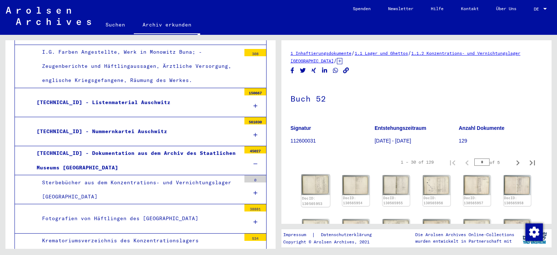
click at [325, 193] on img at bounding box center [315, 184] width 29 height 21
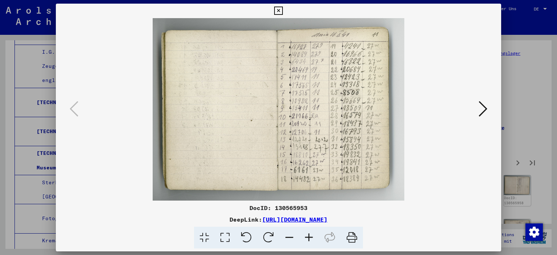
click at [282, 11] on icon at bounding box center [278, 11] width 8 height 9
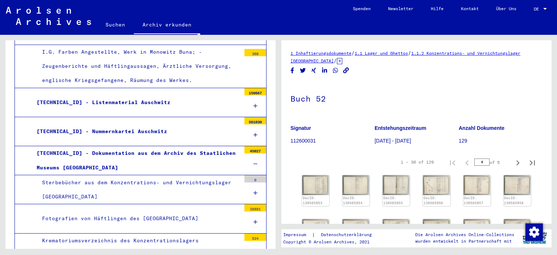
click at [227, 234] on div "Krematoriumsverzeichnis des Konzentrationslagers [GEOGRAPHIC_DATA]" at bounding box center [139, 248] width 204 height 28
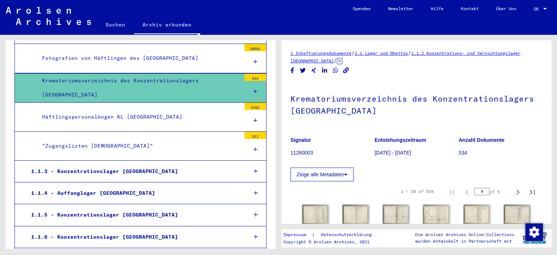
scroll to position [1783, 0]
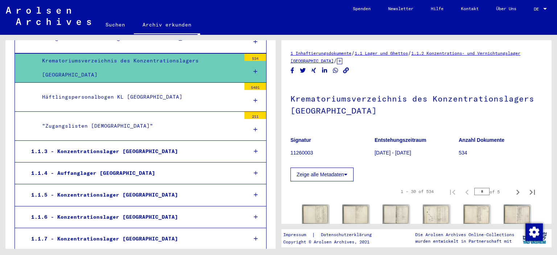
click at [257, 236] on icon at bounding box center [256, 238] width 4 height 5
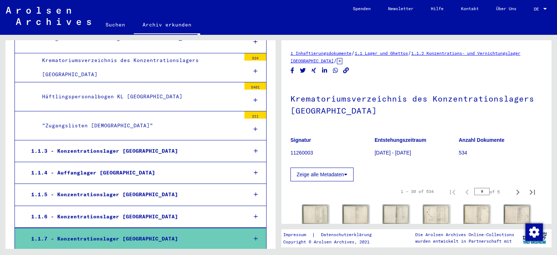
scroll to position [1783, 0]
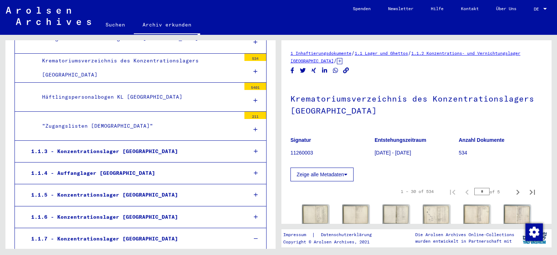
click at [226, 232] on div "1.1.7 - Konzentrationslager [GEOGRAPHIC_DATA]" at bounding box center [134, 239] width 216 height 14
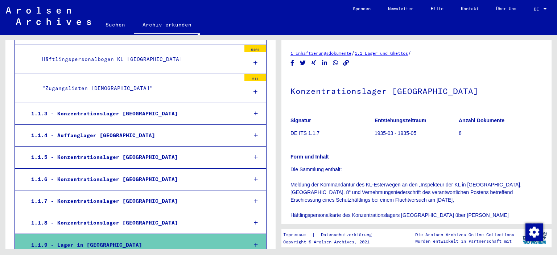
scroll to position [1862, 0]
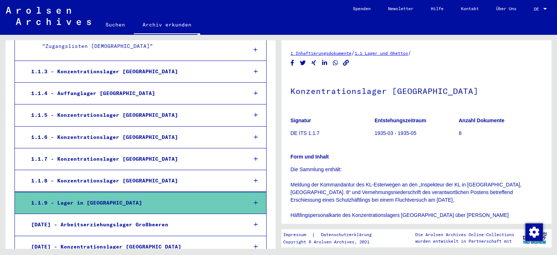
click at [256, 244] on icon at bounding box center [256, 246] width 4 height 5
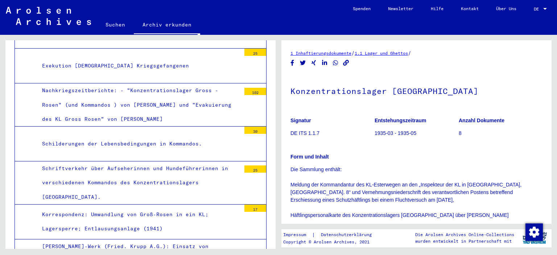
scroll to position [2295, 0]
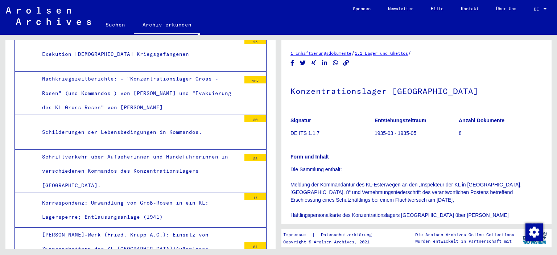
click at [136, 196] on div "Korrespondenz: Umwandlung von Groß-Rosen in ein KL; Lagersperre; Entlausungsanl…" at bounding box center [139, 210] width 204 height 28
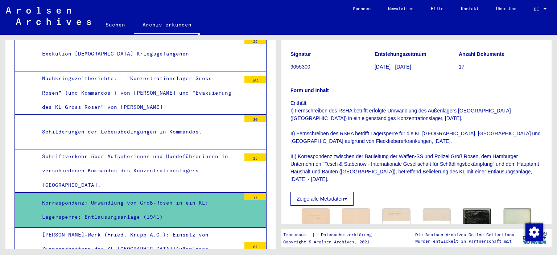
scroll to position [81, 0]
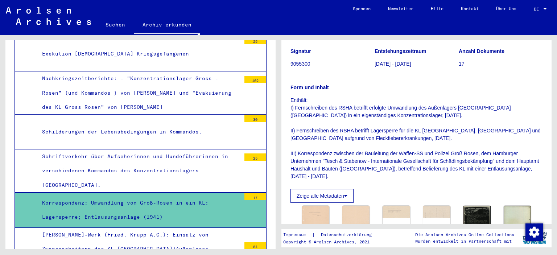
click at [544, 81] on yv-its-full-details "1 Inhaftierungsdokumente / 1.1 Lager und Ghettos / [DATE] Konzentrationslager G…" at bounding box center [416, 225] width 270 height 514
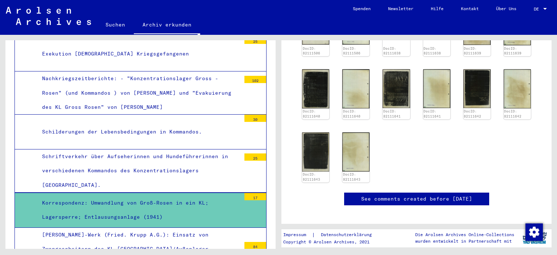
scroll to position [354, 0]
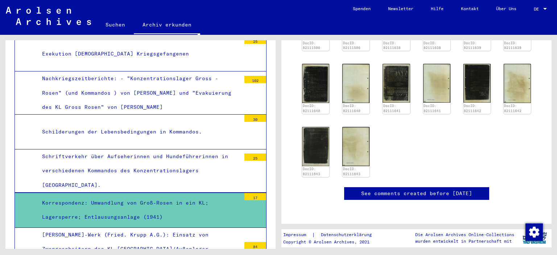
drag, startPoint x: 538, startPoint y: 176, endPoint x: 532, endPoint y: 181, distance: 7.5
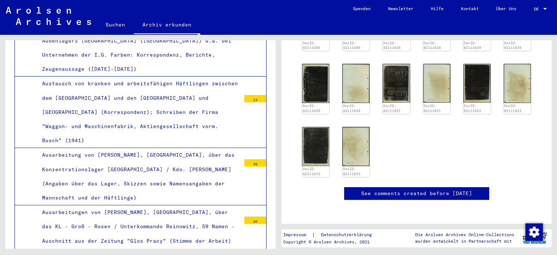
scroll to position [2566, 0]
